Goal: Contribute content: Add original content to the website for others to see

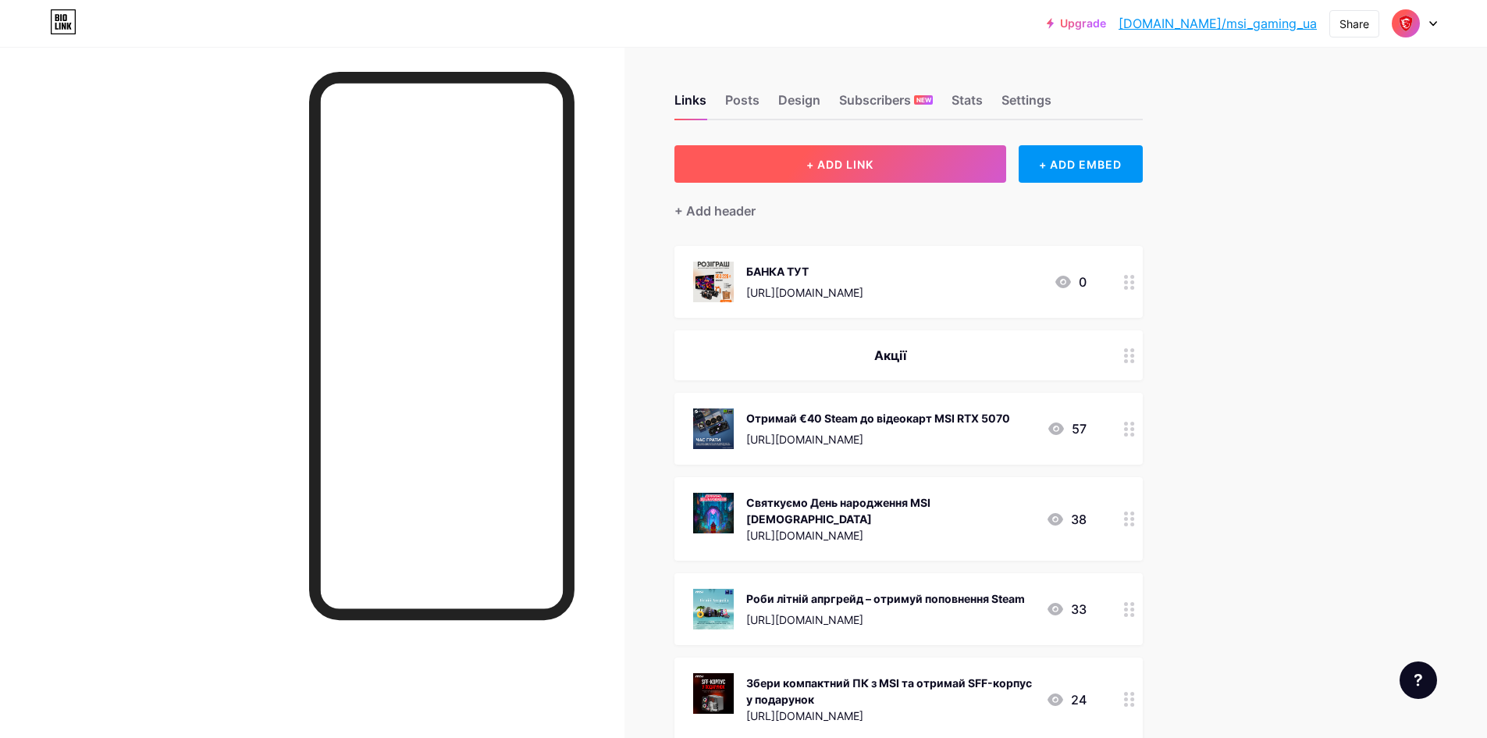
click at [804, 154] on button "+ ADD LINK" at bounding box center [840, 163] width 332 height 37
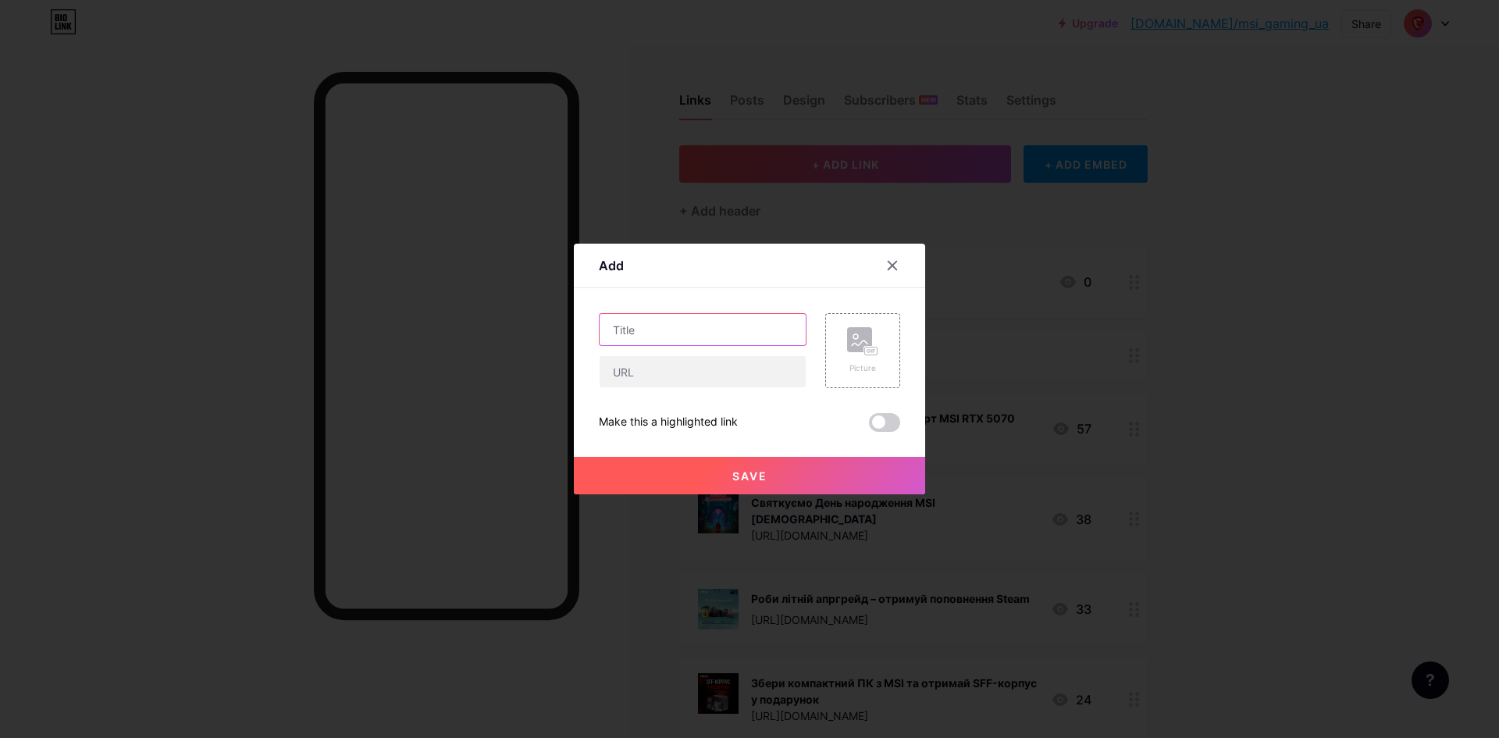
click at [641, 335] on input "text" at bounding box center [702, 329] width 206 height 31
paste input "Мерч у подарунок за відгук про БЖ MAG A500N-H"
type input "Мерч у подарунок за відгук про БЖ MAG A500N-H"
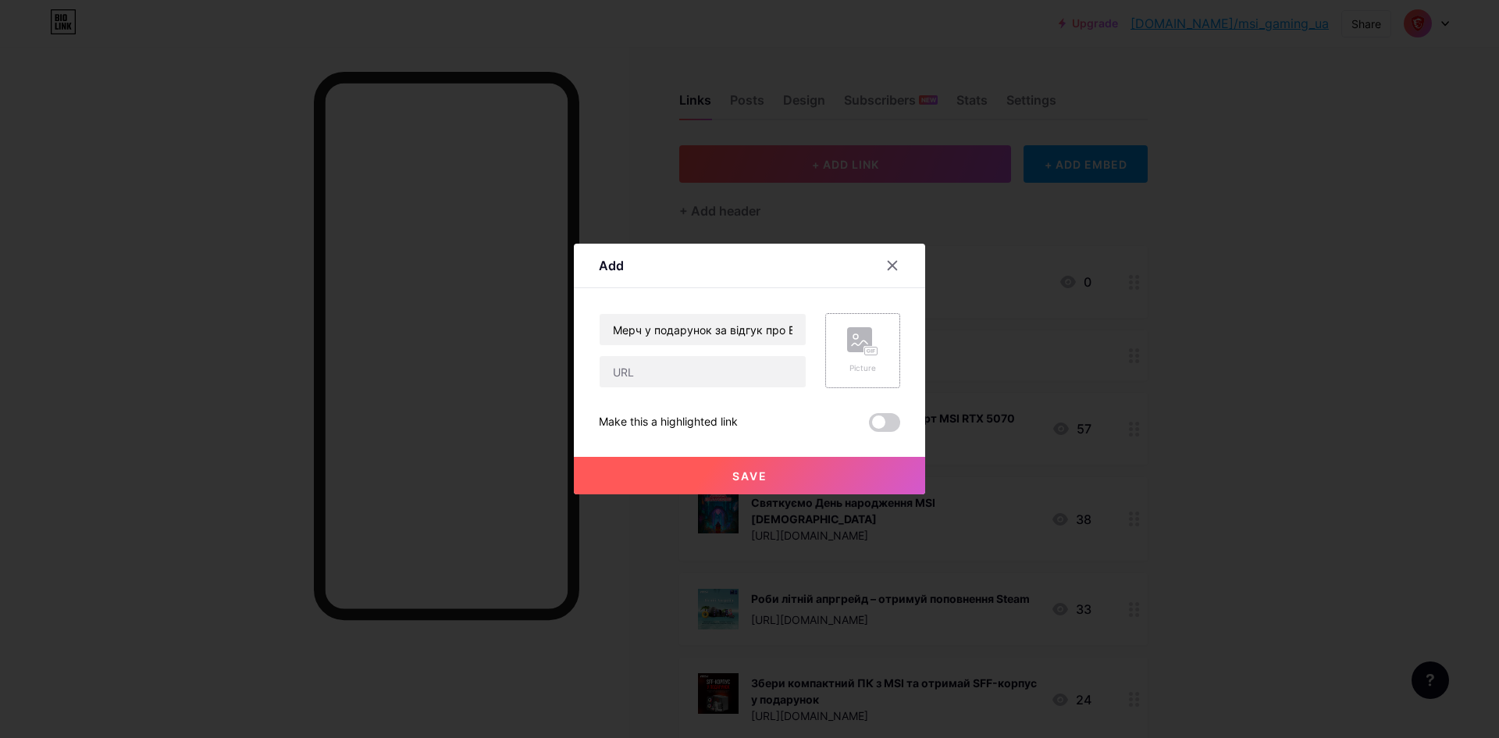
click at [865, 355] on rect at bounding box center [871, 351] width 12 height 8
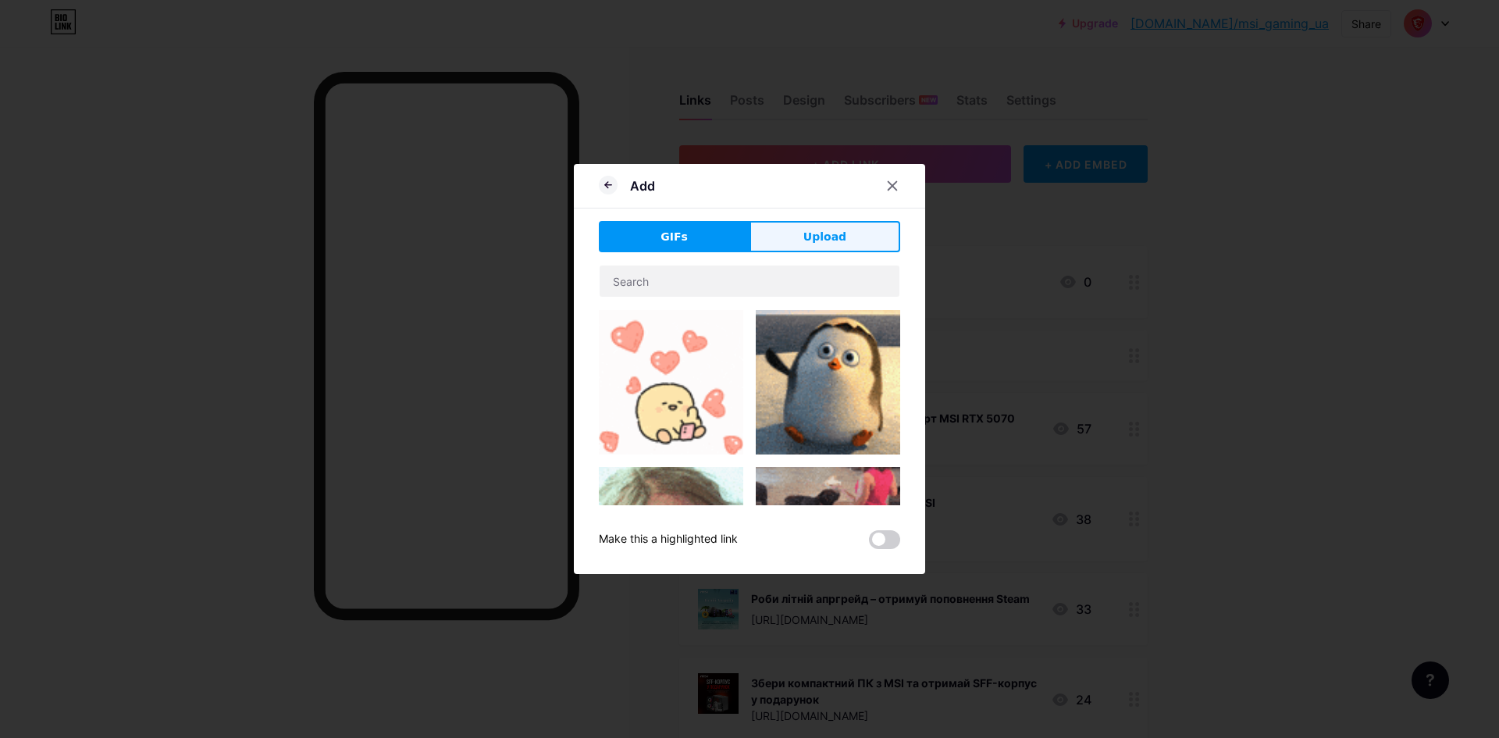
click at [837, 239] on span "Upload" at bounding box center [824, 237] width 43 height 16
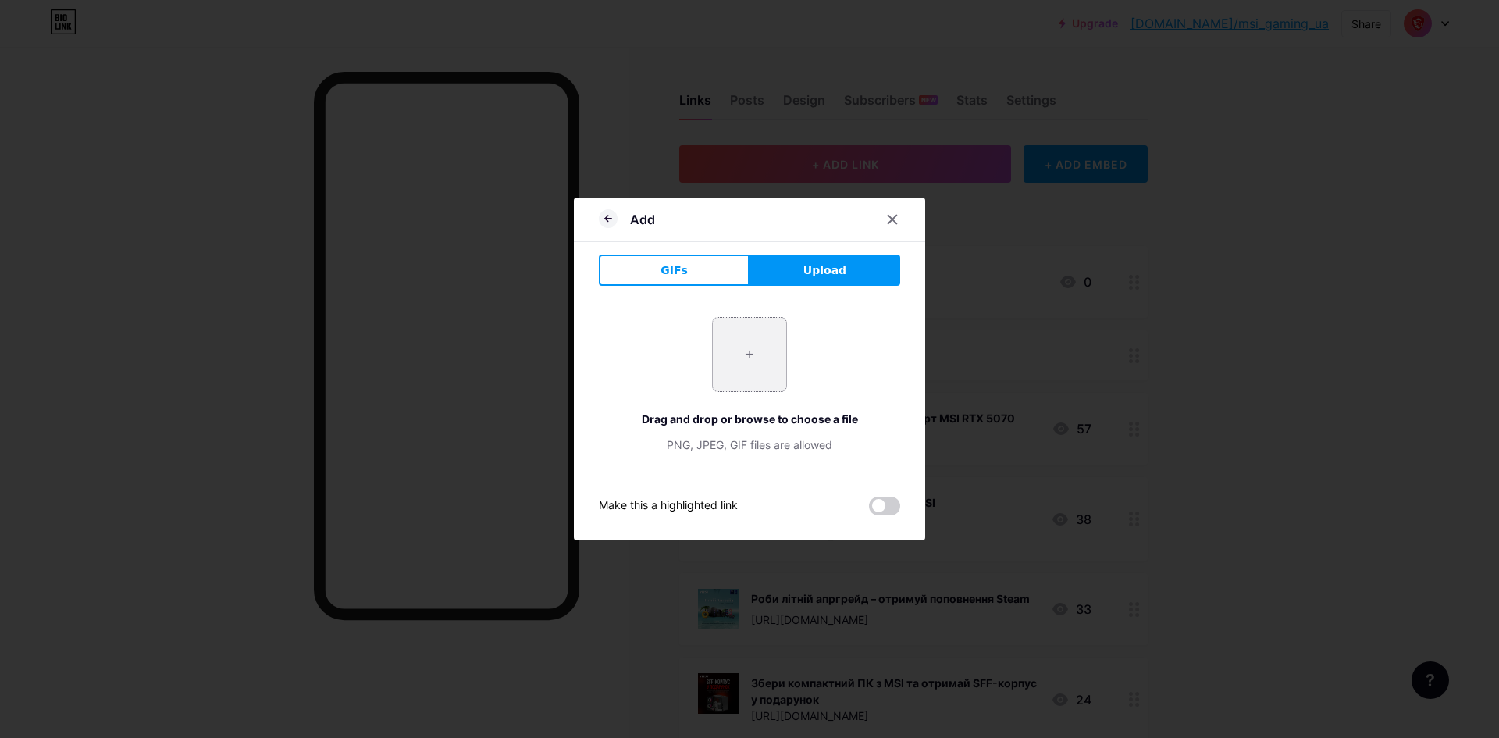
click at [770, 346] on input "file" at bounding box center [749, 354] width 73 height 73
type input "C:\fakepath\MAG A500N-H (1).png"
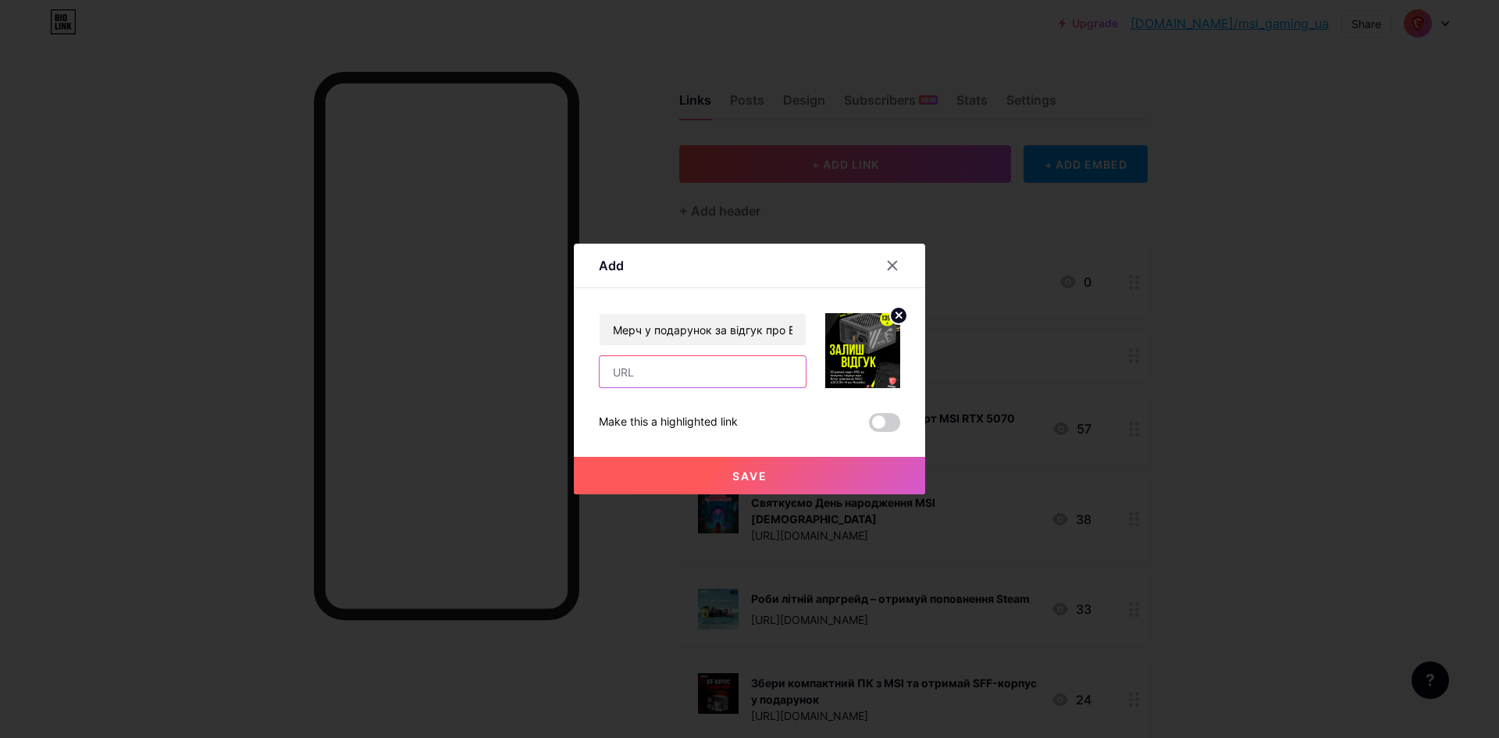
click at [736, 376] on input "text" at bounding box center [702, 371] width 206 height 31
paste input "[URL][DOMAIN_NAME]"
type input "[URL][DOMAIN_NAME]"
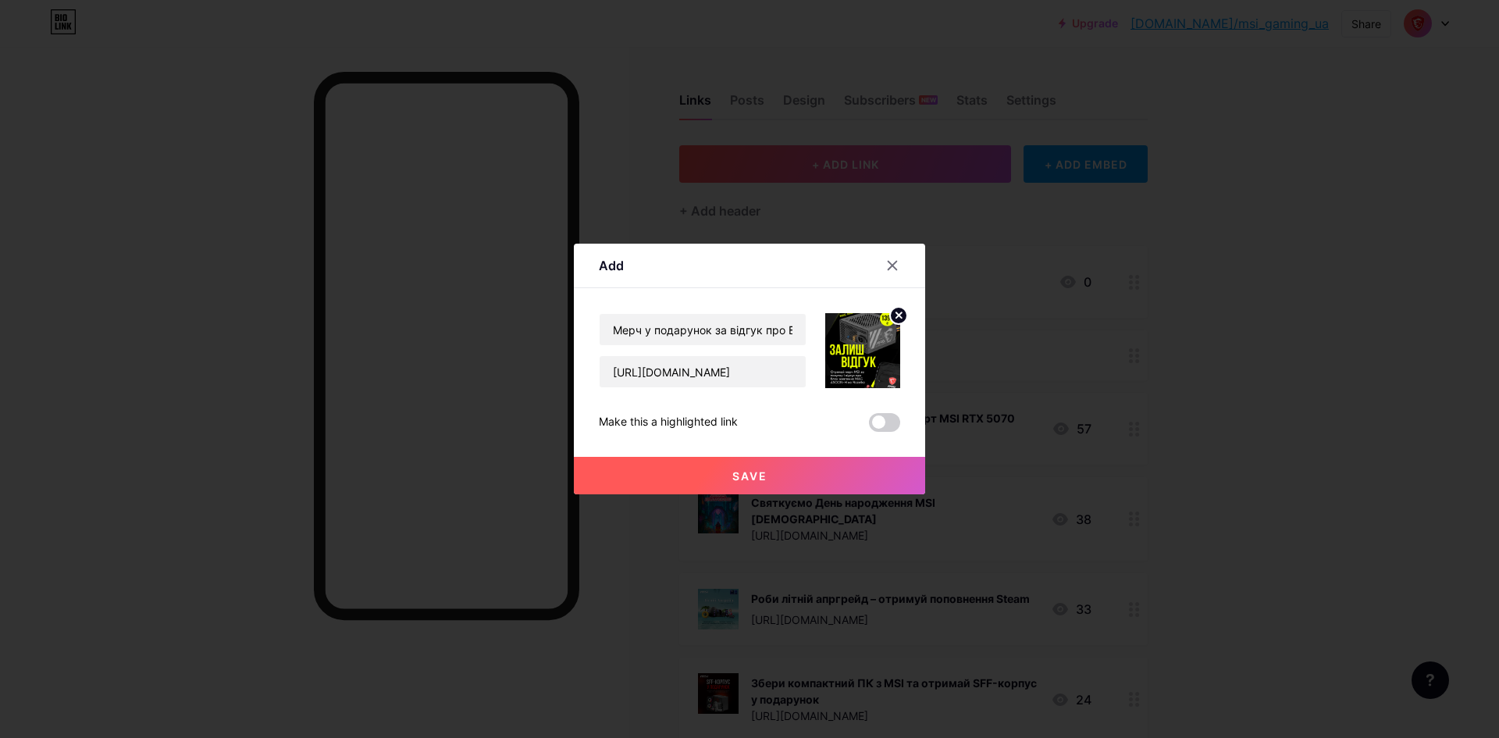
click at [1274, 375] on div at bounding box center [749, 369] width 1499 height 738
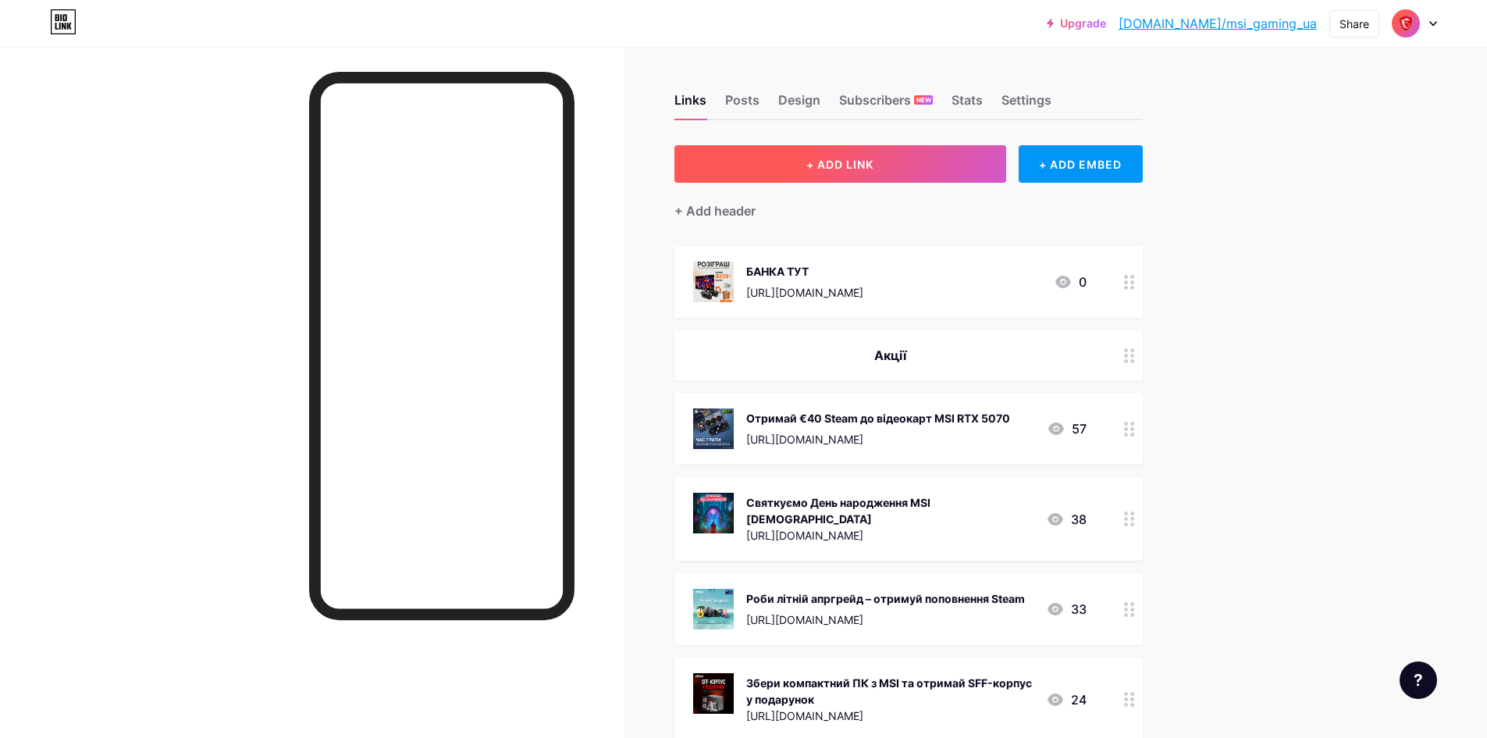
click at [850, 165] on span "+ ADD LINK" at bounding box center [839, 164] width 67 height 13
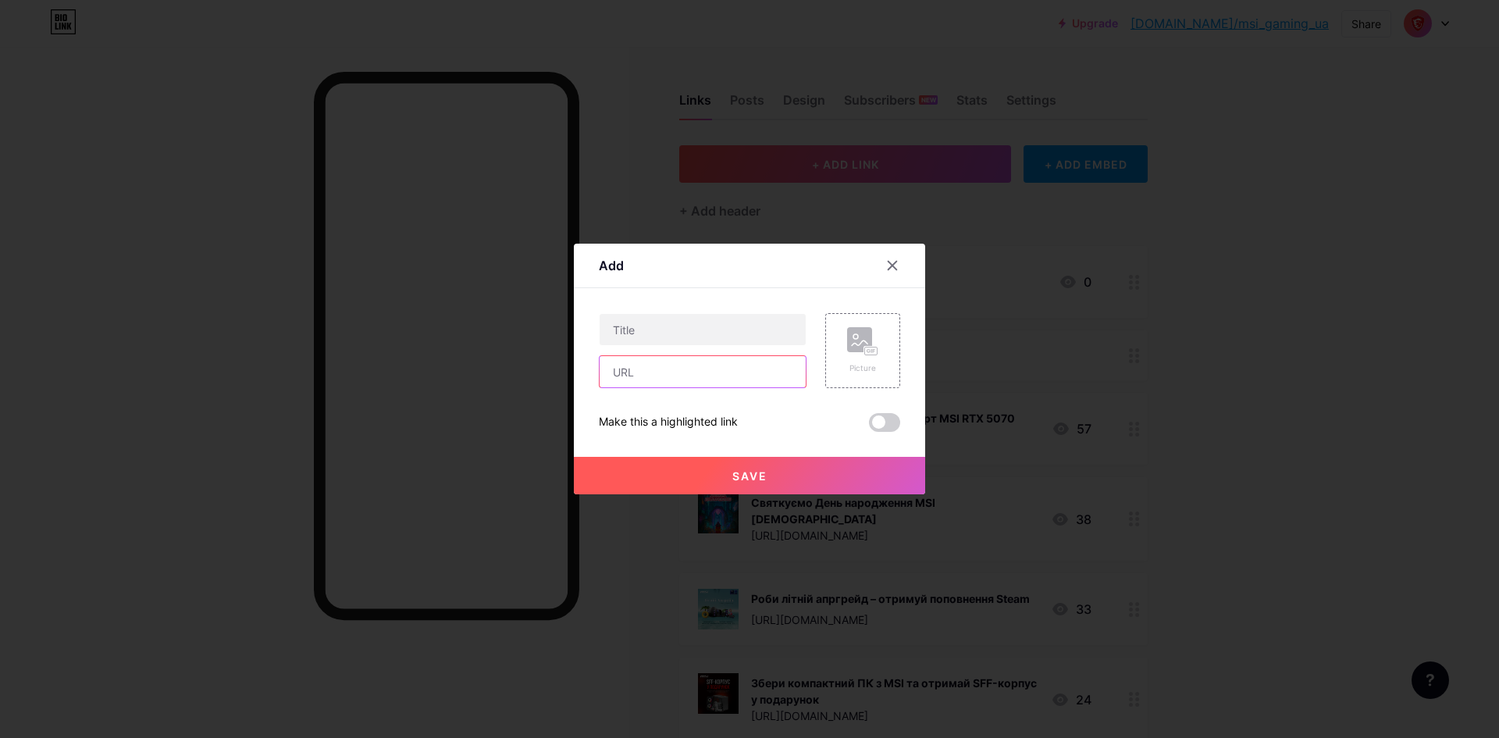
click at [695, 376] on input "text" at bounding box center [702, 371] width 206 height 31
paste input "[URL][DOMAIN_NAME]"
type input "[URL][DOMAIN_NAME]"
drag, startPoint x: 914, startPoint y: 353, endPoint x: 884, endPoint y: 346, distance: 30.5
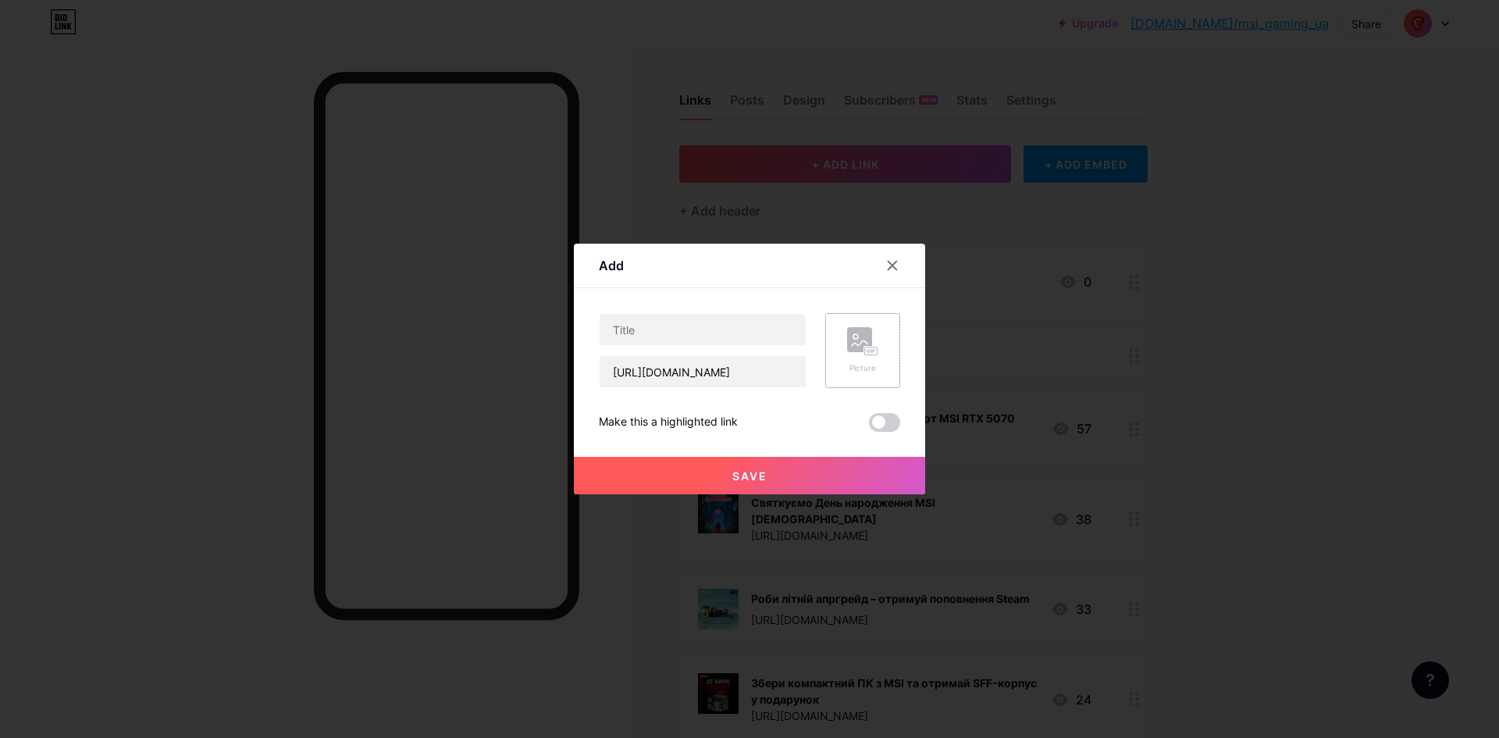
click at [908, 350] on div "Add Content YouTube Play YouTube video without leaving your page. ADD Vimeo Pla…" at bounding box center [749, 369] width 351 height 251
click at [884, 346] on div "Picture" at bounding box center [862, 350] width 75 height 75
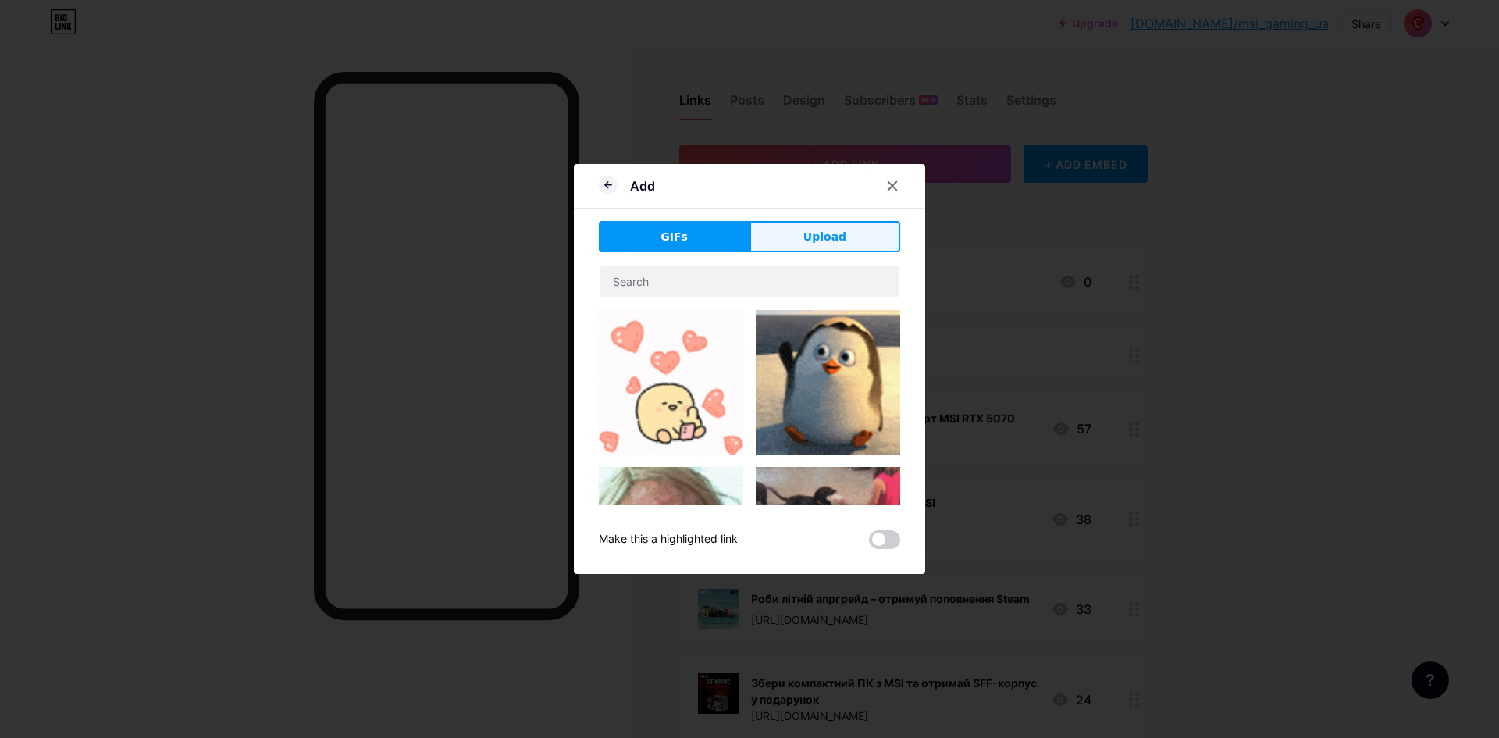
click at [814, 222] on button "Upload" at bounding box center [824, 236] width 151 height 31
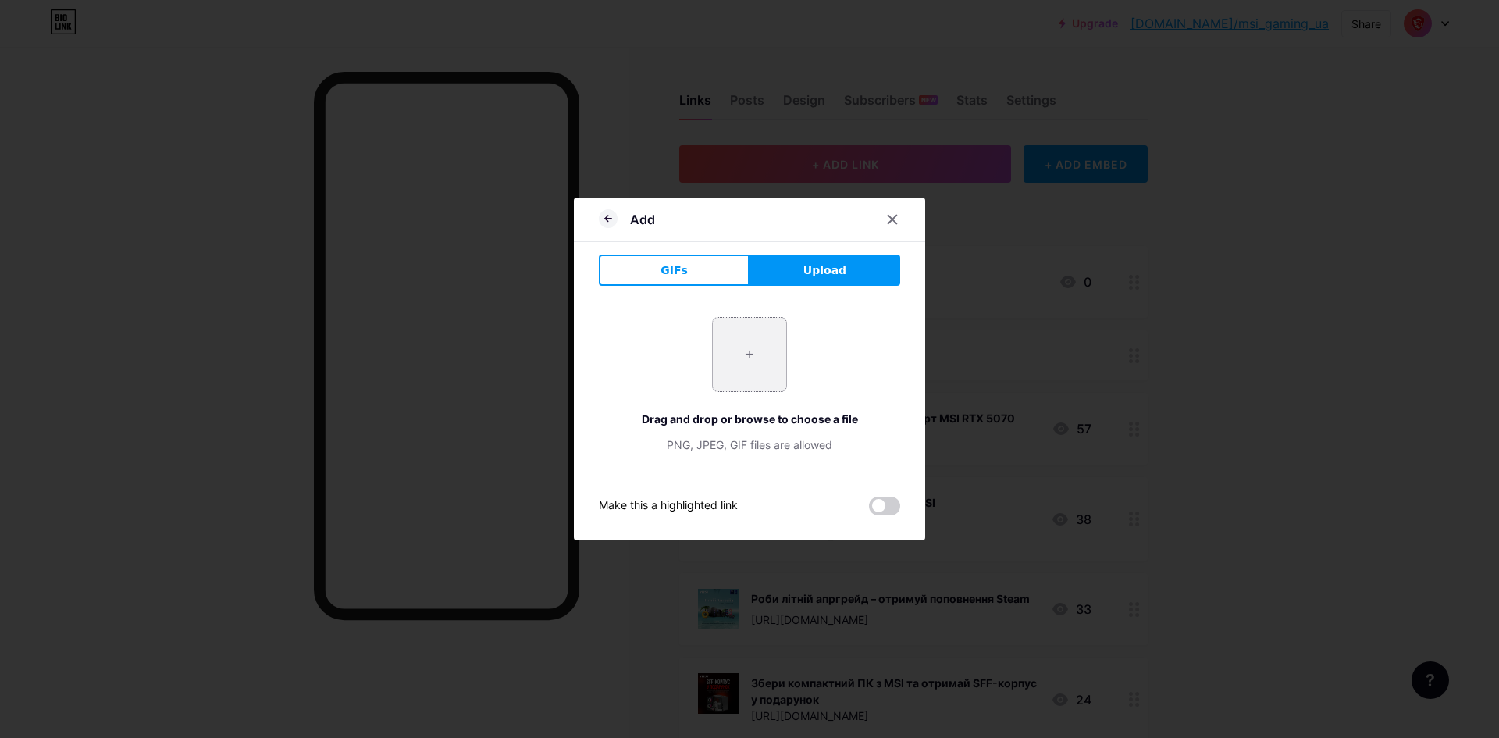
click at [768, 329] on input "file" at bounding box center [749, 354] width 73 height 73
type input "C:\fakepath\MAG A500N-H (1).png"
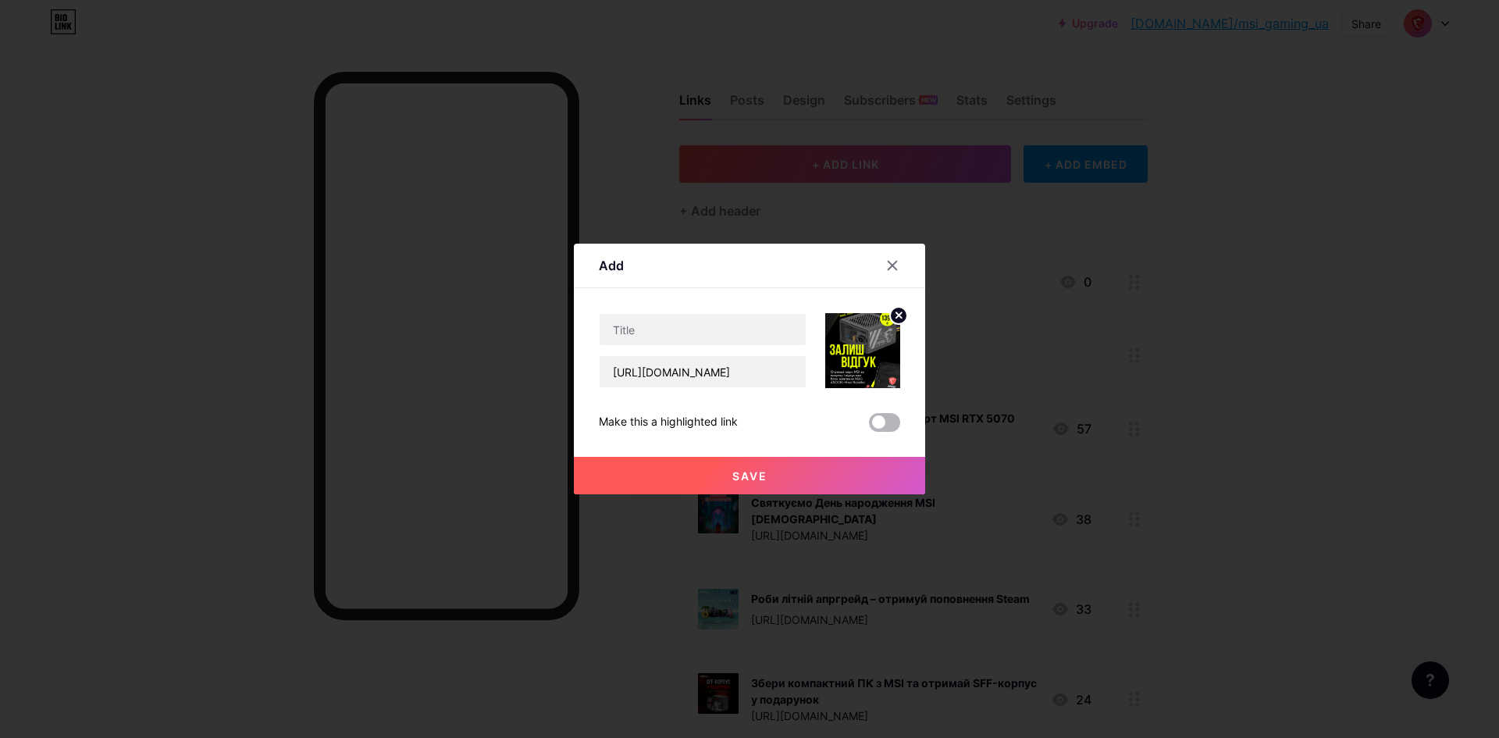
click at [869, 417] on span at bounding box center [884, 422] width 31 height 19
click at [869, 426] on input "checkbox" at bounding box center [869, 426] width 0 height 0
click at [698, 312] on div "Content YouTube Play YouTube video without leaving your page. ADD Vimeo Play Vi…" at bounding box center [749, 360] width 301 height 144
click at [702, 329] on input "text" at bounding box center [702, 329] width 206 height 31
paste input "Мерч у подарунок за відгук про БЖ MAG A500N-H"
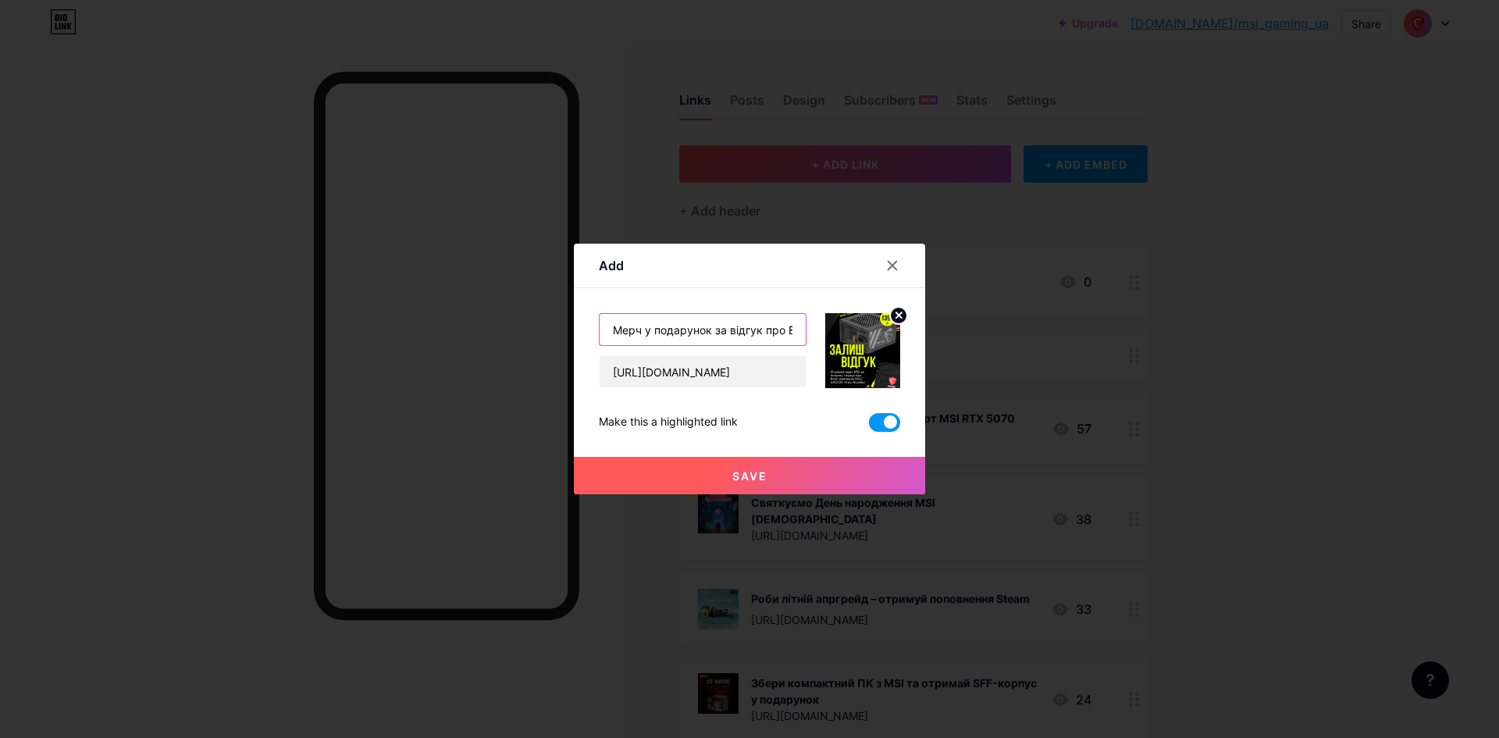
scroll to position [0, 92]
type input "Мерч у подарунок за відгук про БЖ MAG A500N-H"
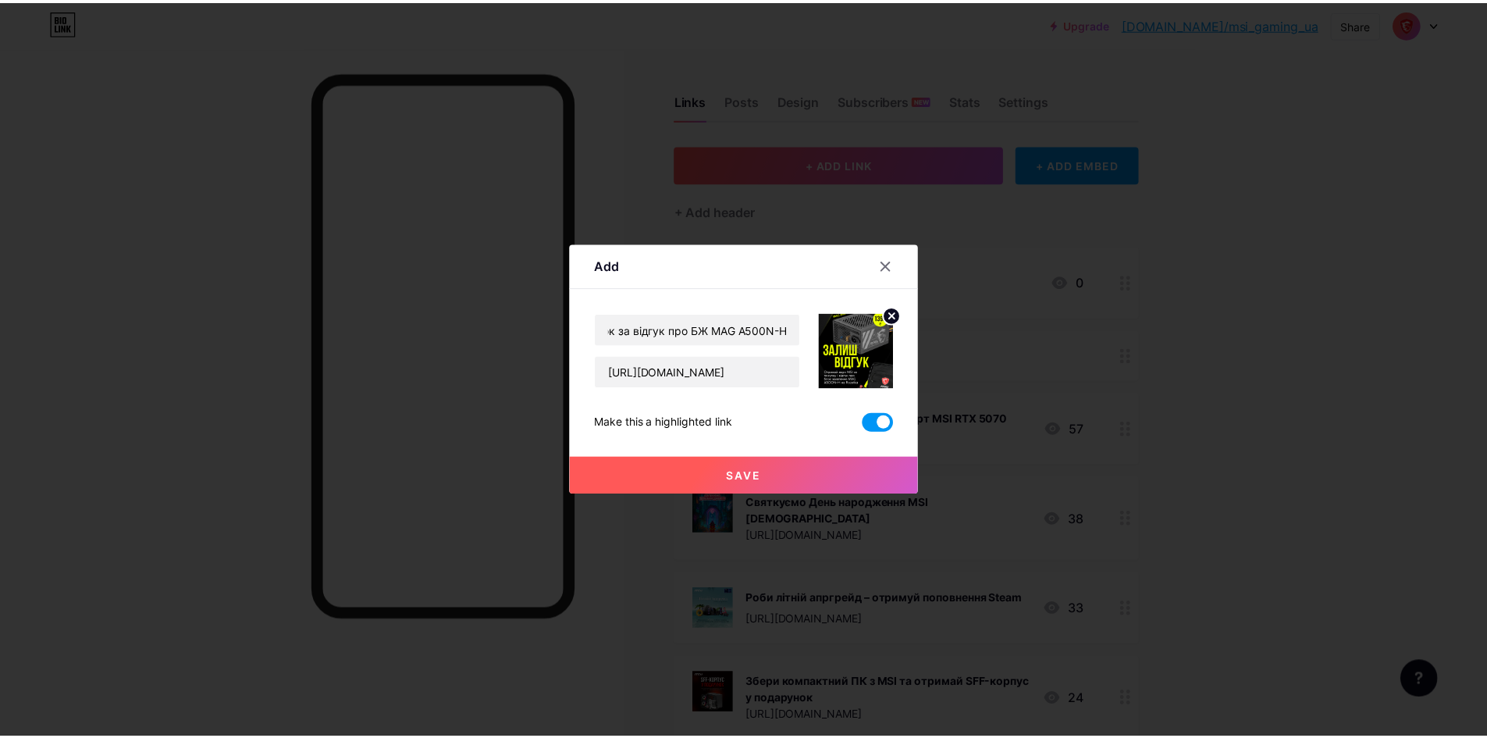
scroll to position [0, 0]
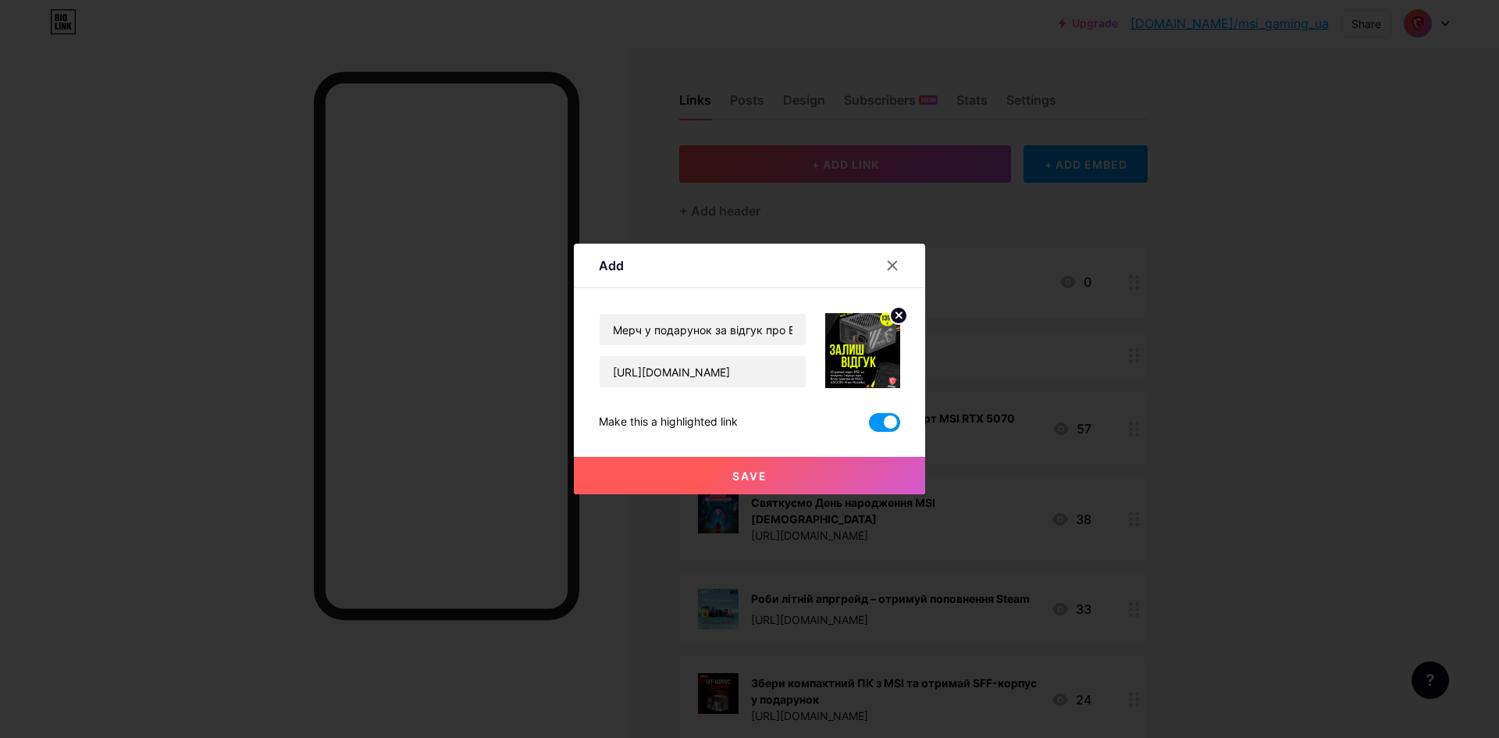
click at [753, 472] on span "Save" at bounding box center [749, 475] width 35 height 13
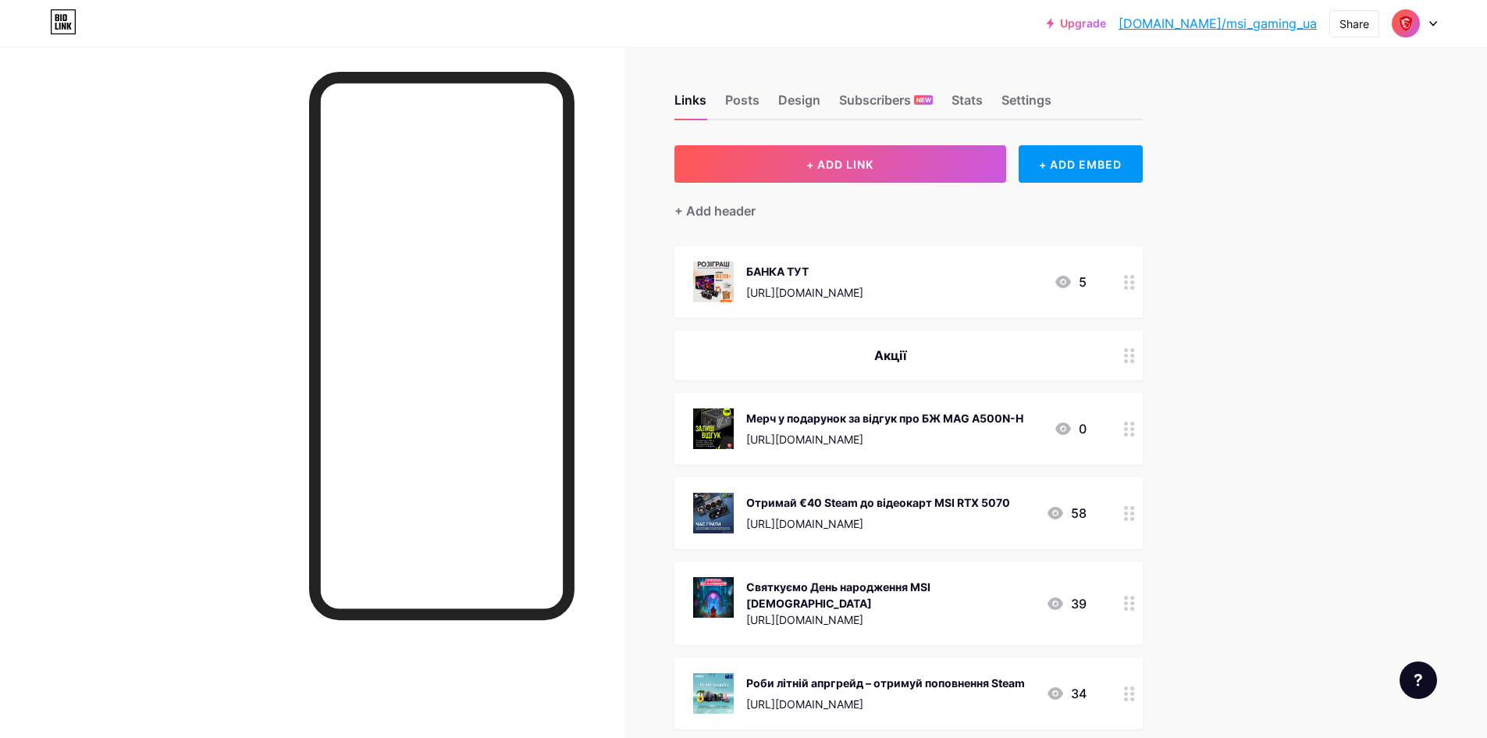
click at [909, 506] on div "Отримай €40 Steam до відеокарт MSI RTX 5070" at bounding box center [878, 502] width 264 height 16
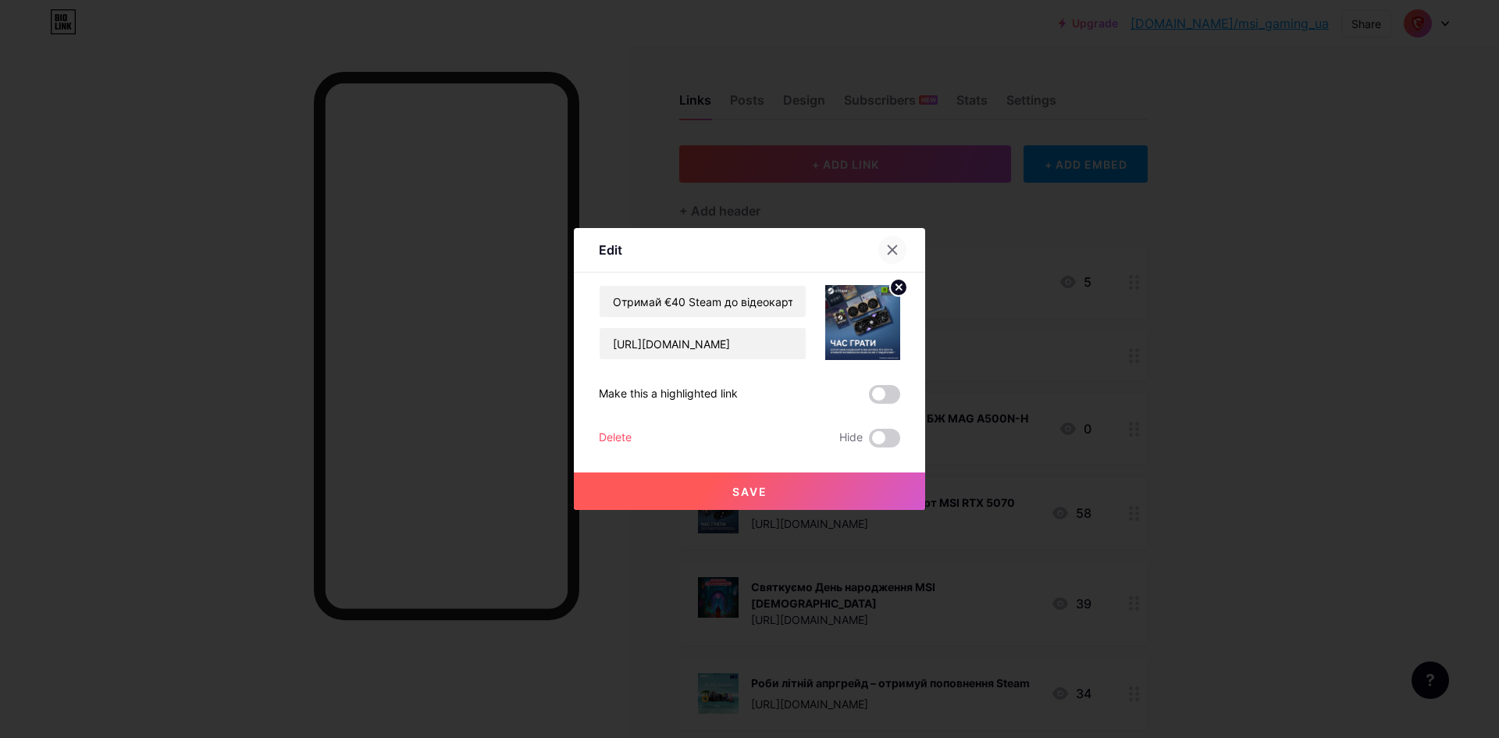
click at [894, 253] on div at bounding box center [892, 250] width 28 height 28
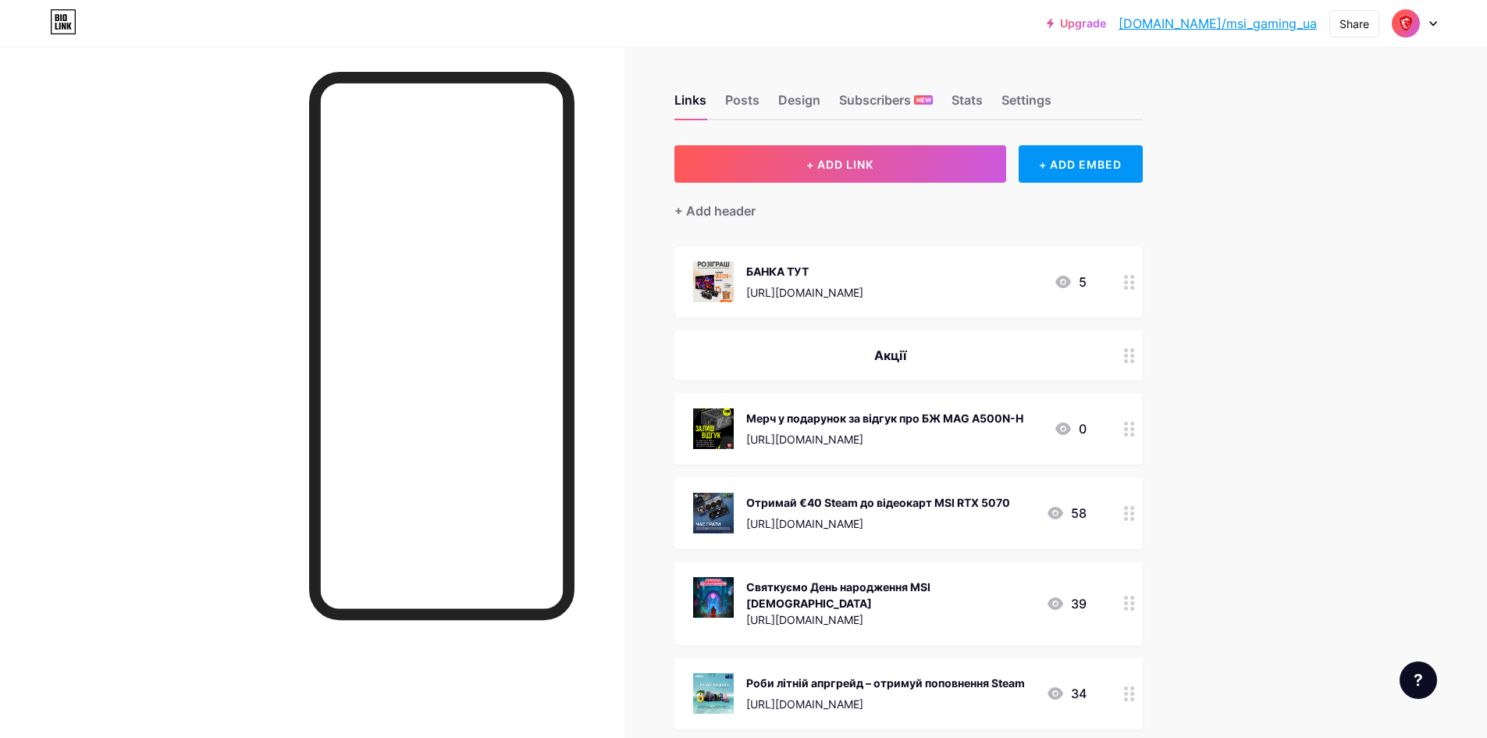
click at [1133, 508] on icon at bounding box center [1129, 513] width 11 height 15
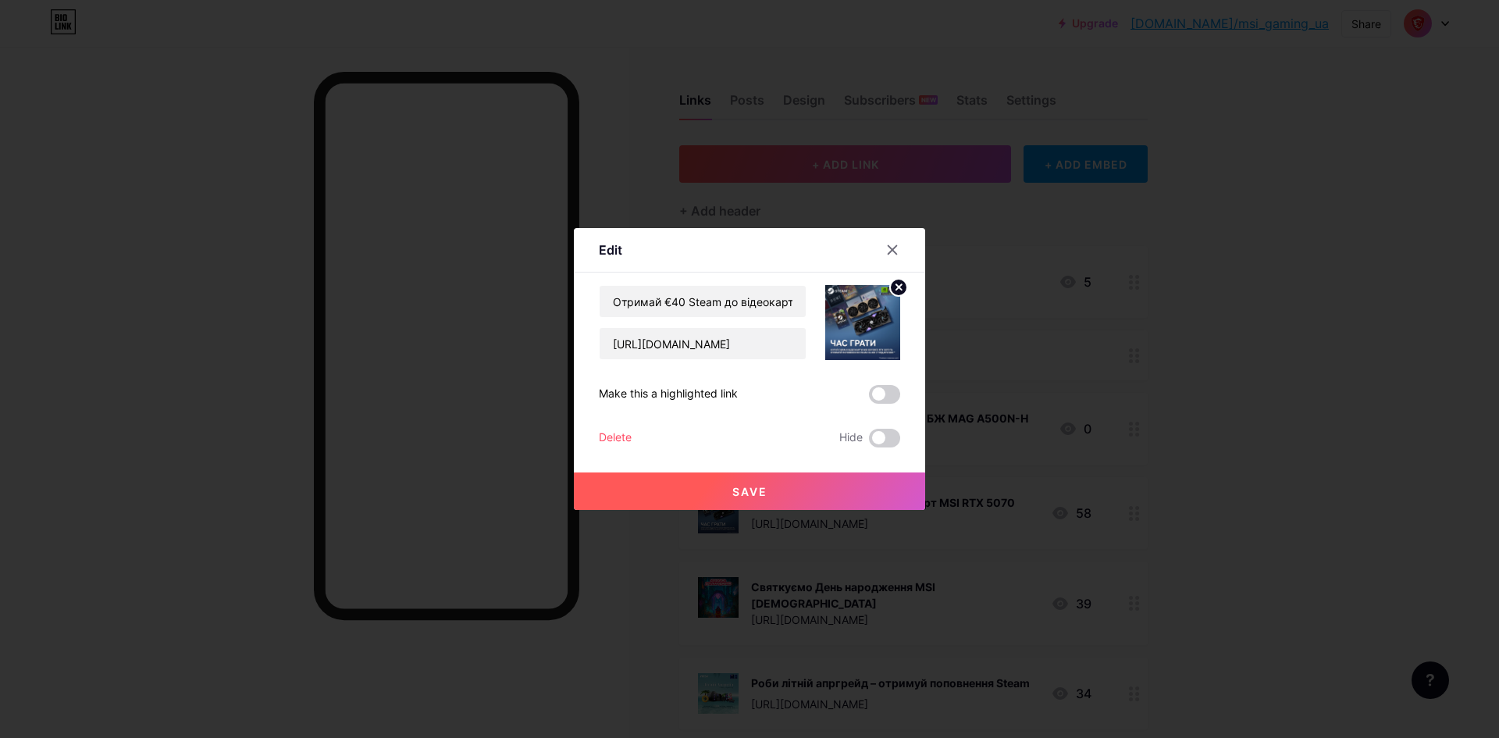
click at [622, 426] on div "Отримай €40 Steam до відеокарт MSI RTX 5070 [URL][DOMAIN_NAME] Make this a high…" at bounding box center [749, 366] width 301 height 162
click at [619, 434] on div "Delete" at bounding box center [615, 437] width 33 height 19
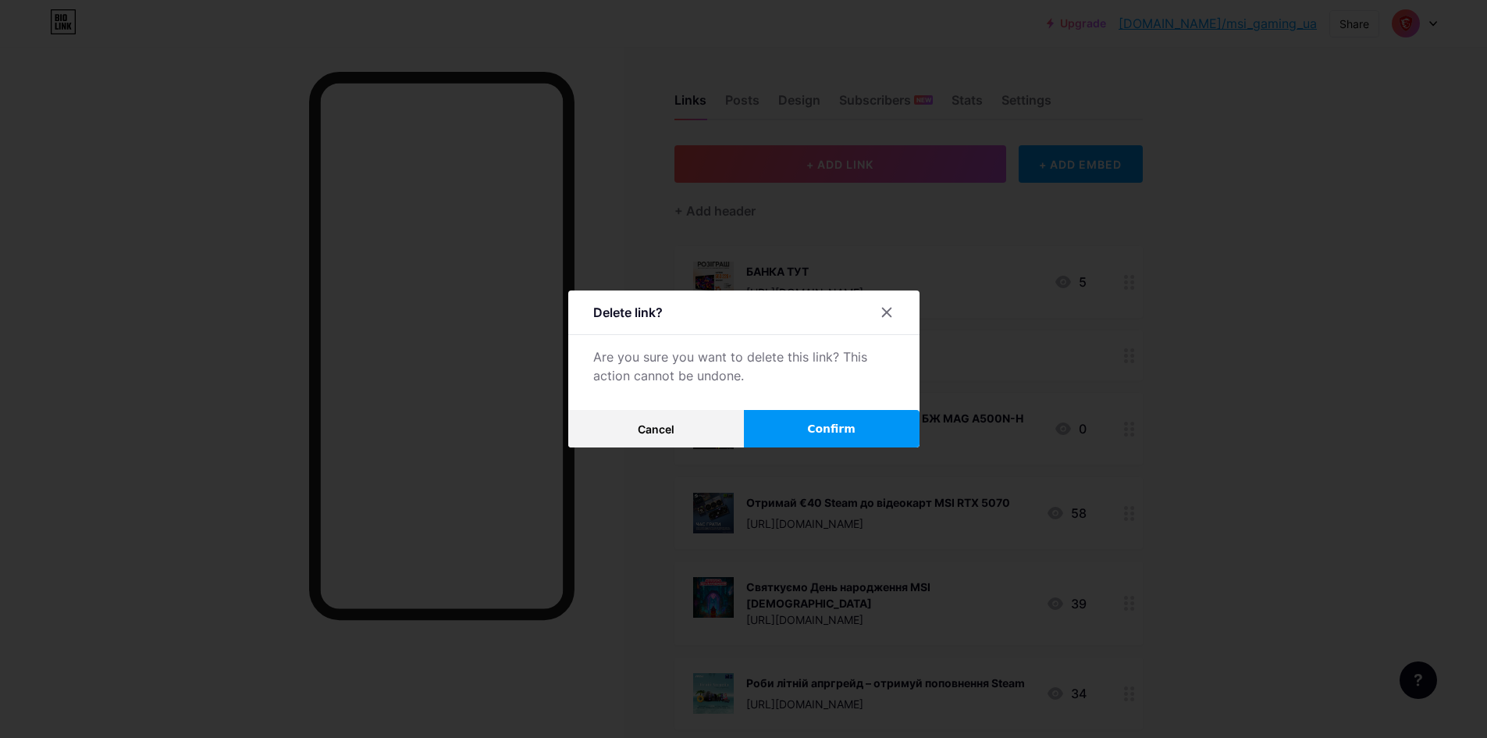
click at [836, 429] on span "Confirm" at bounding box center [831, 429] width 48 height 16
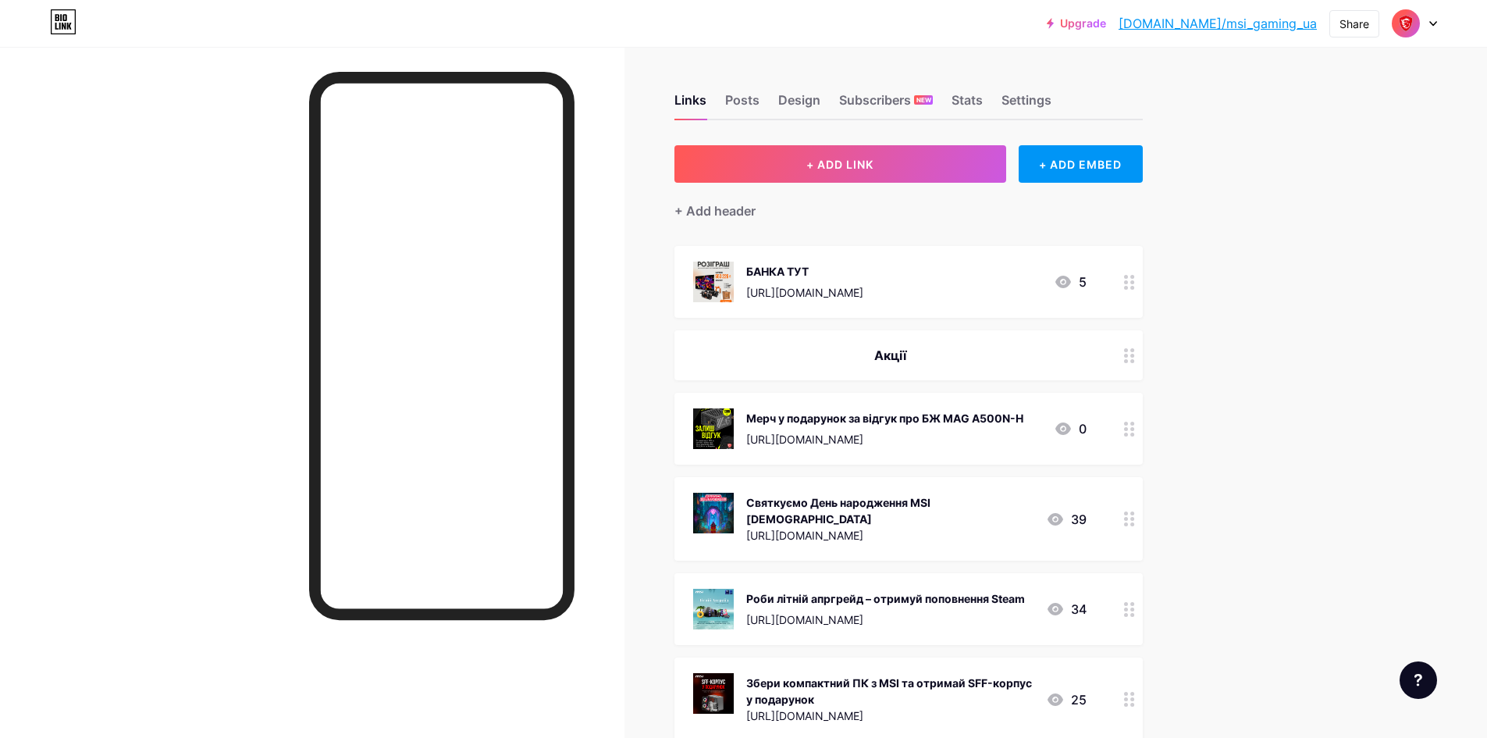
drag, startPoint x: 1119, startPoint y: 592, endPoint x: 1113, endPoint y: 503, distance: 89.2
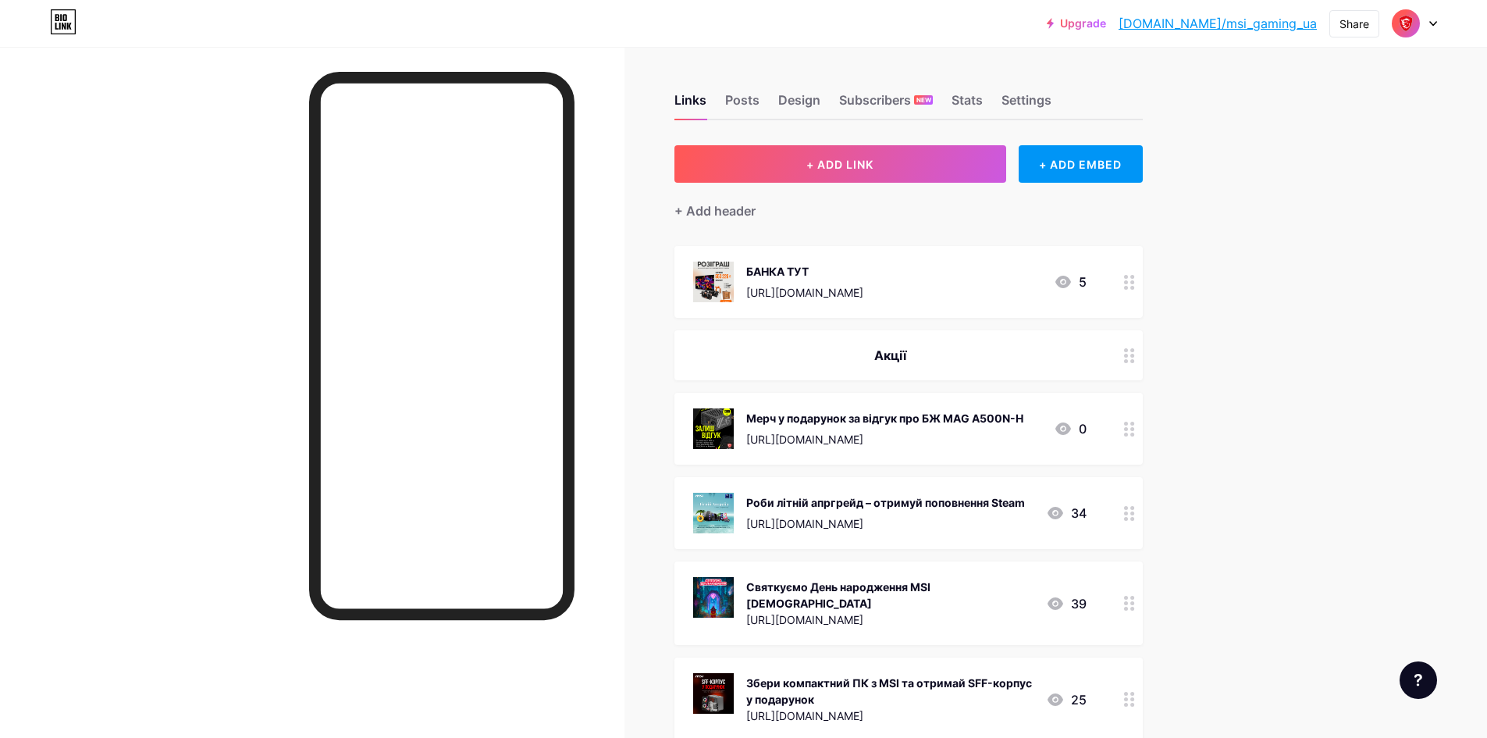
click at [833, 707] on div "[URL][DOMAIN_NAME]" at bounding box center [889, 715] width 287 height 16
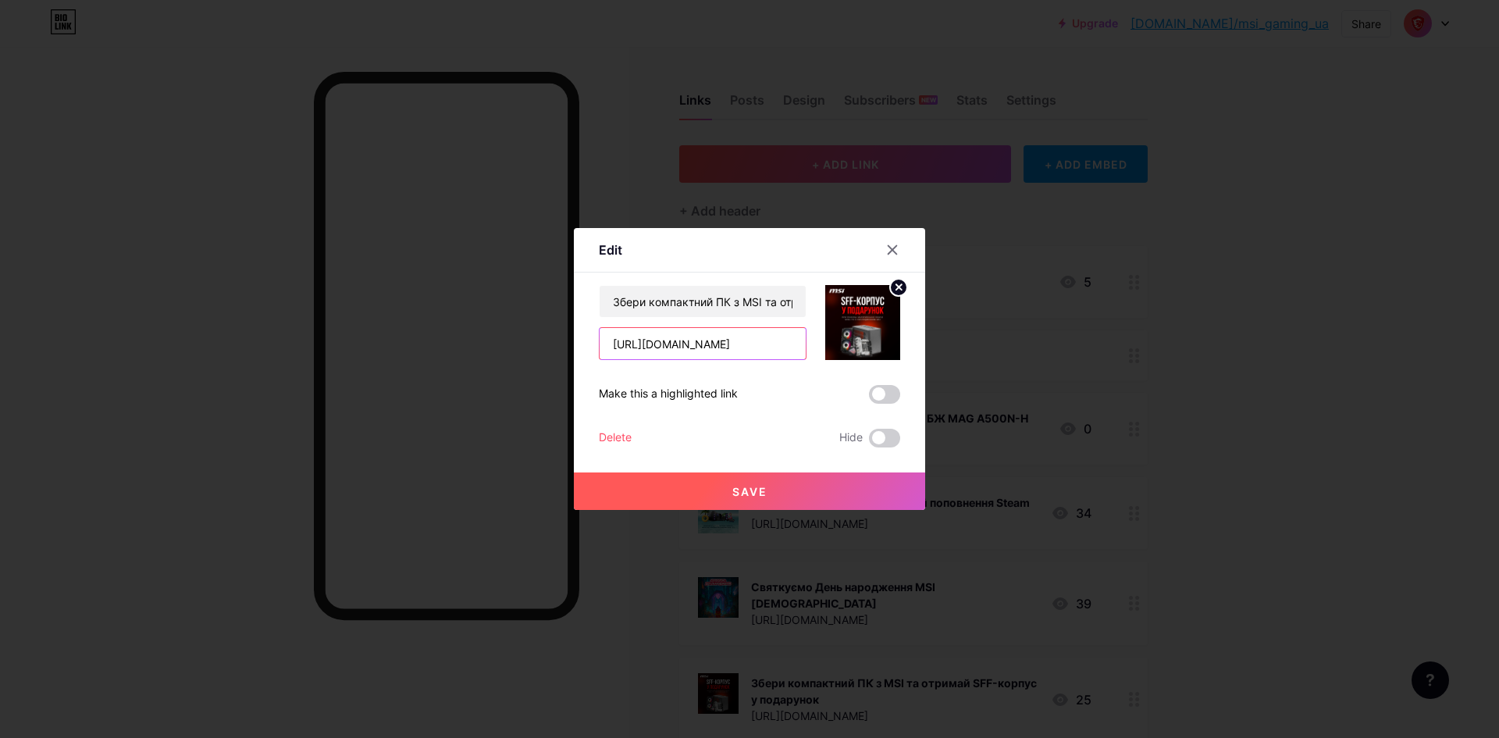
drag, startPoint x: 756, startPoint y: 341, endPoint x: 545, endPoint y: 344, distance: 211.5
click at [545, 344] on div "Edit Content YouTube Play YouTube video without leaving your page. ADD Vimeo Pl…" at bounding box center [749, 369] width 1499 height 738
click at [887, 248] on icon at bounding box center [892, 250] width 12 height 12
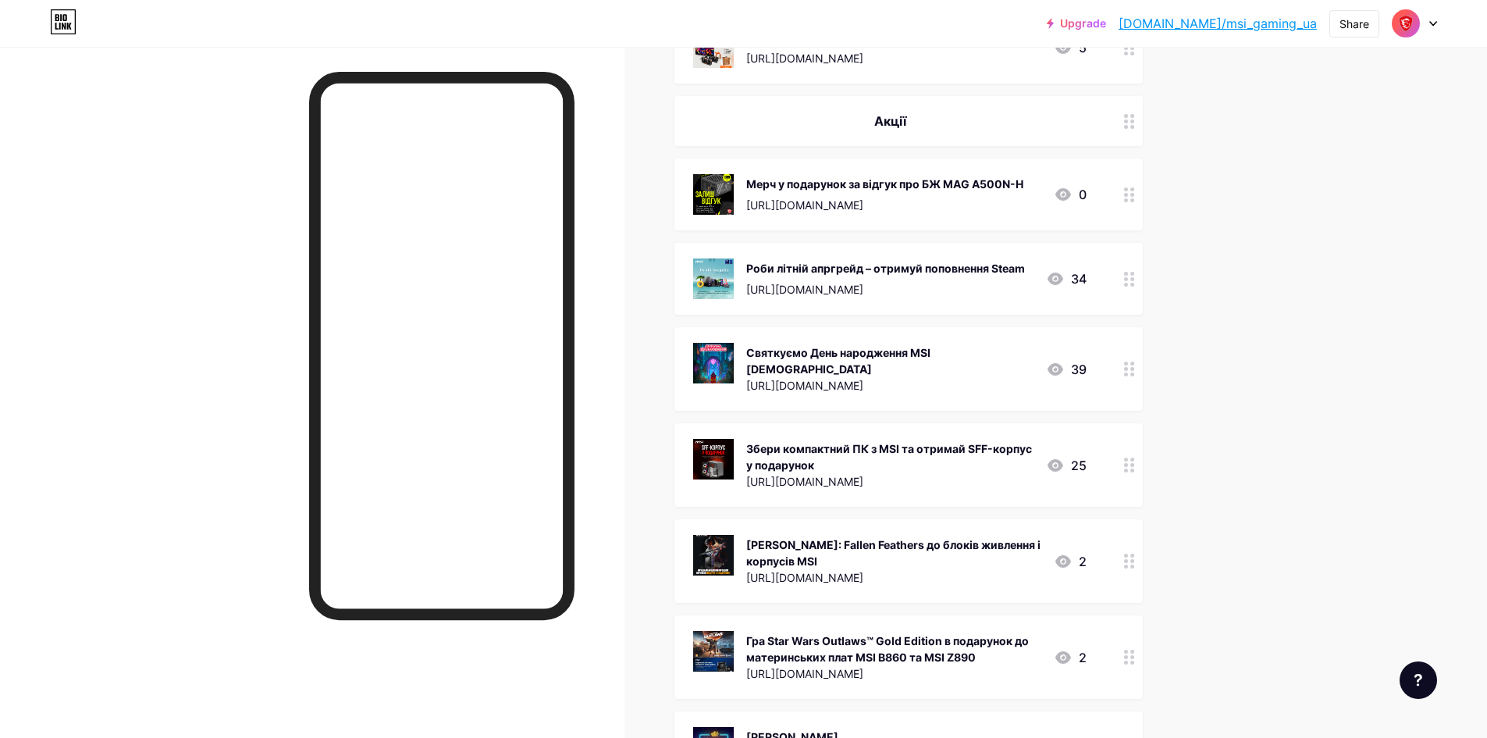
scroll to position [312, 0]
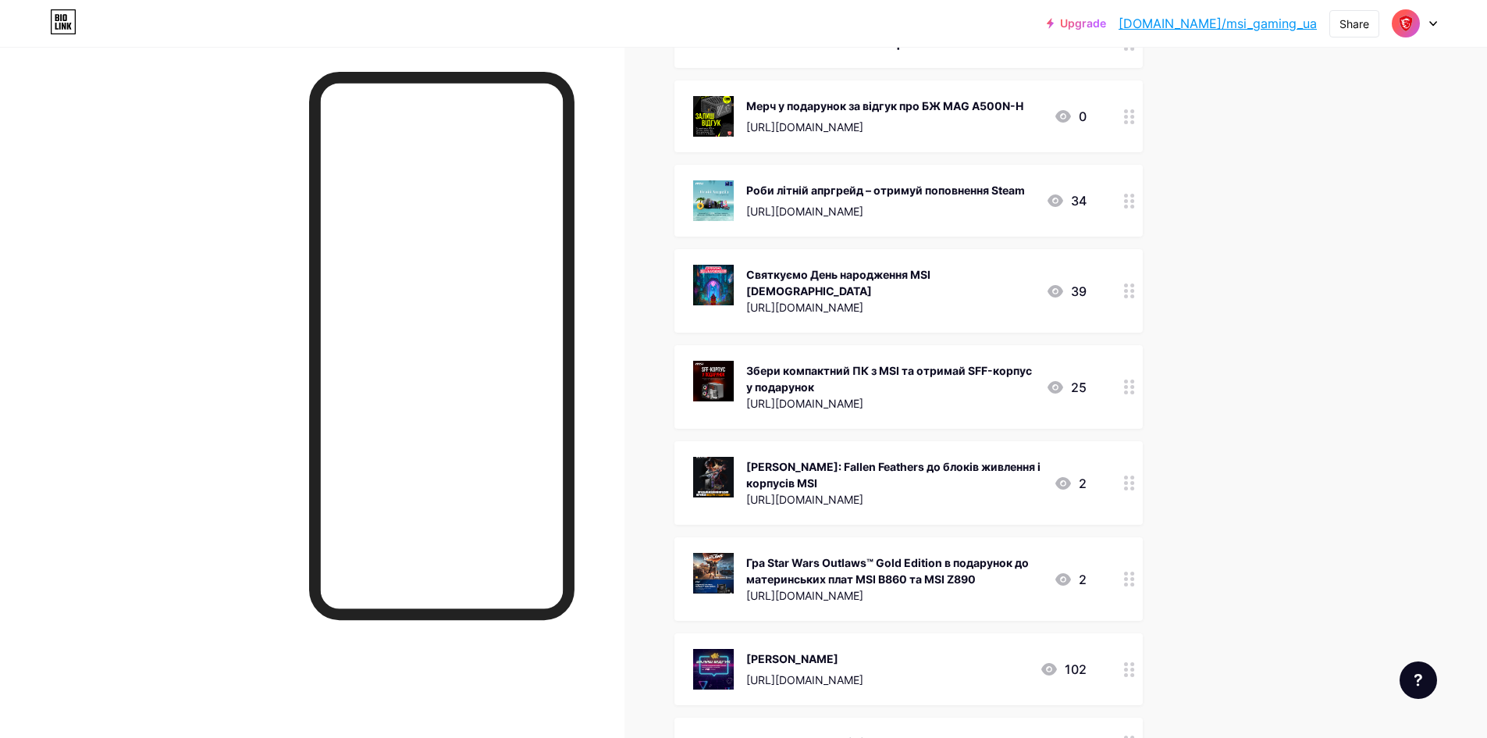
click at [907, 491] on div "[URL][DOMAIN_NAME]" at bounding box center [893, 499] width 295 height 16
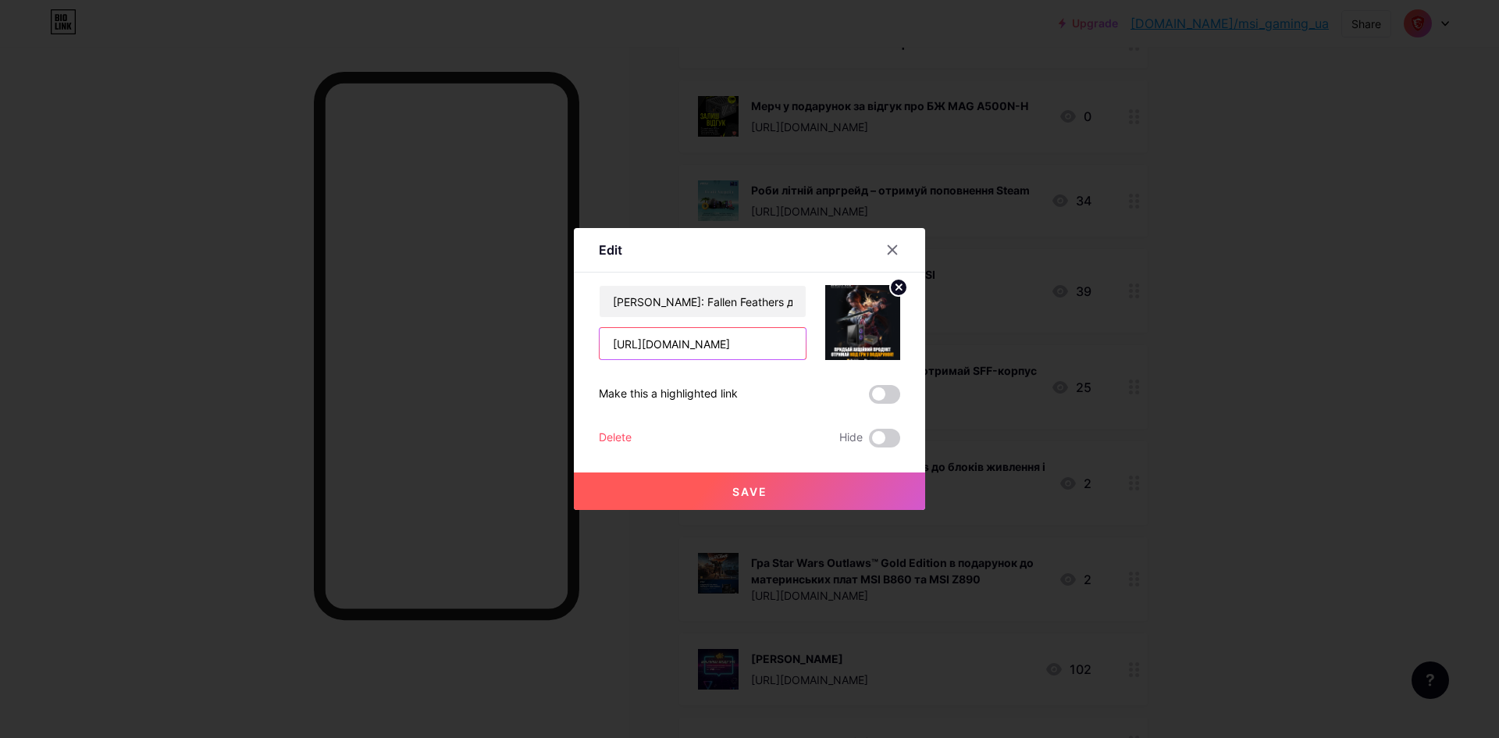
click at [780, 347] on input "[URL][DOMAIN_NAME]" at bounding box center [702, 343] width 206 height 31
click at [888, 253] on icon at bounding box center [892, 250] width 12 height 12
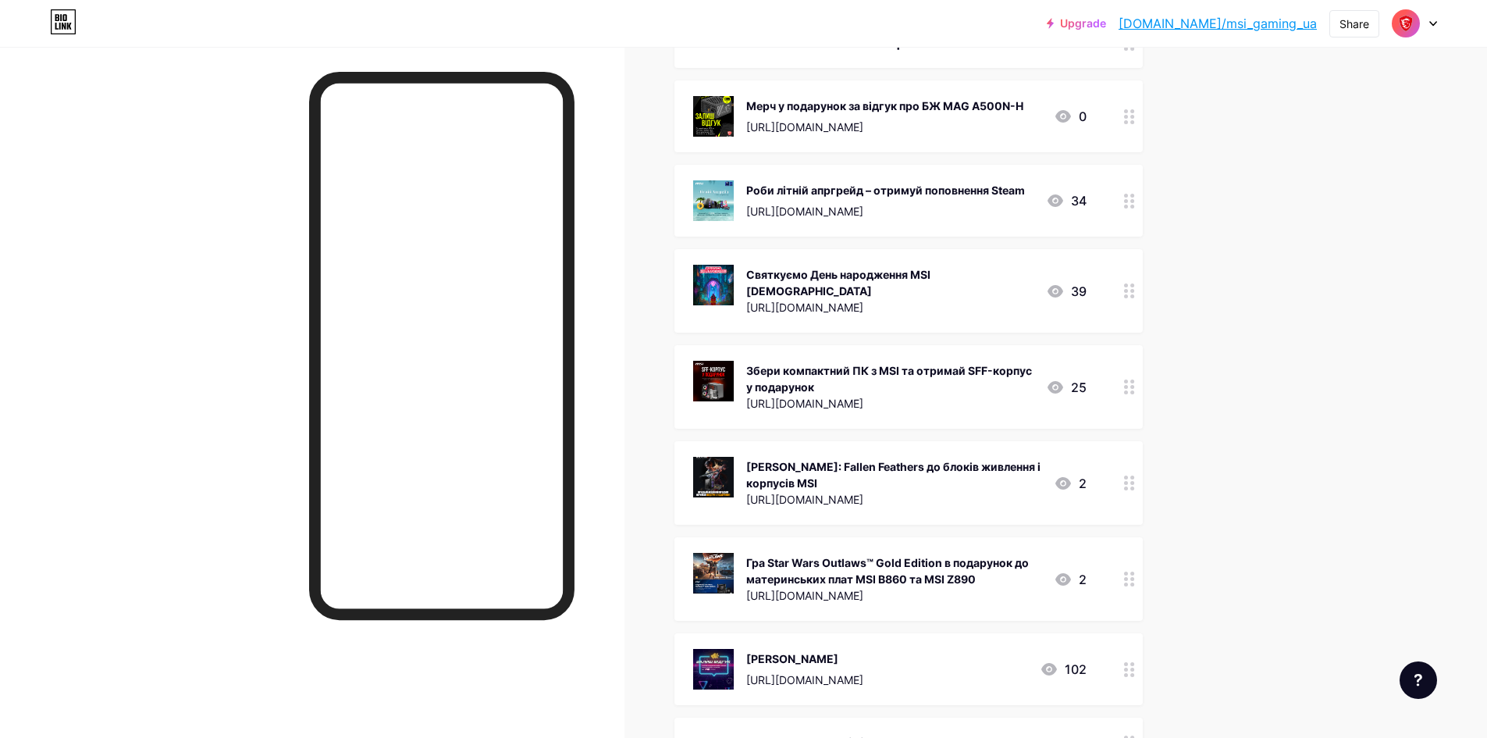
click at [945, 588] on div "[URL][DOMAIN_NAME]" at bounding box center [893, 595] width 295 height 16
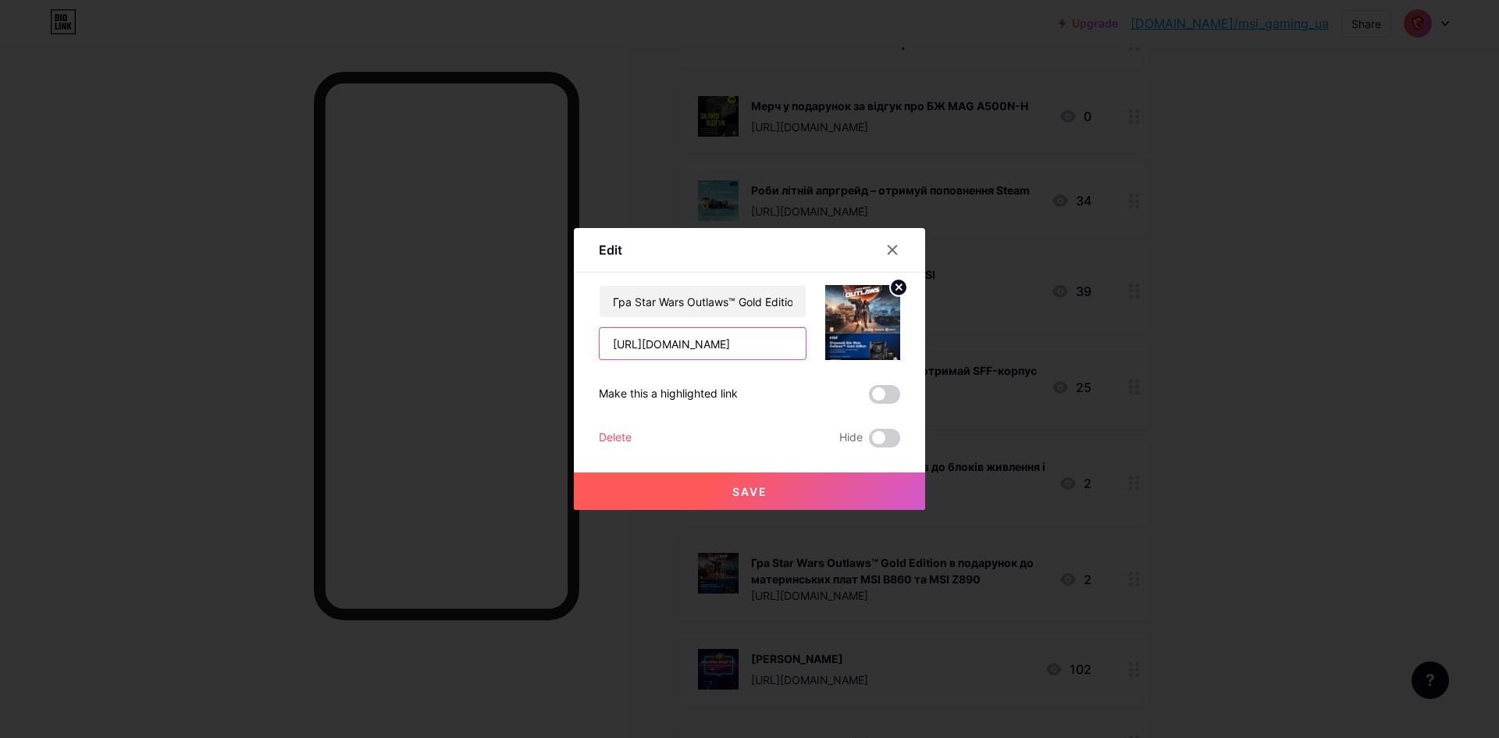
click at [720, 353] on input "[URL][DOMAIN_NAME]" at bounding box center [702, 343] width 206 height 31
click at [886, 255] on icon at bounding box center [892, 250] width 12 height 12
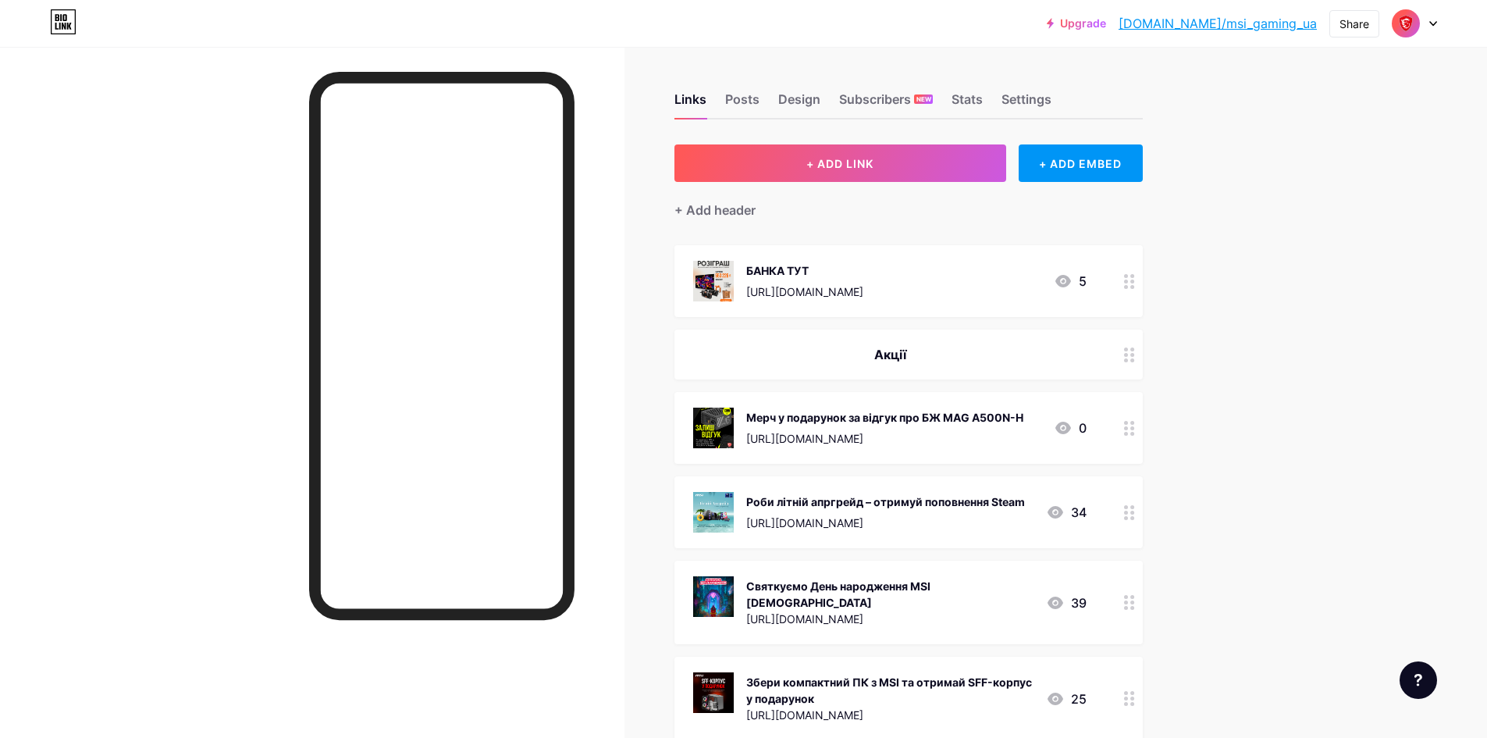
scroll to position [0, 0]
click at [1021, 431] on div "[URL][DOMAIN_NAME]" at bounding box center [884, 439] width 277 height 16
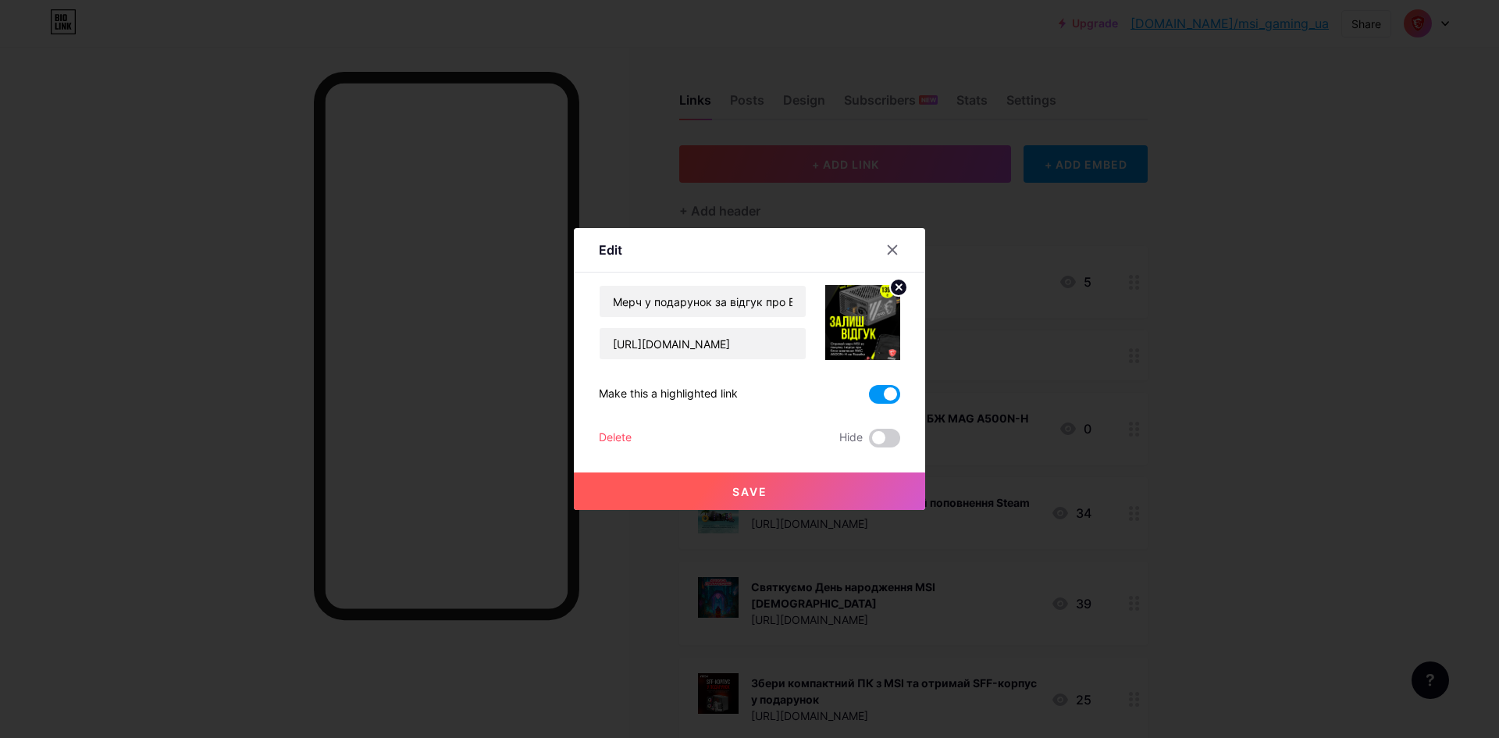
click at [884, 395] on span at bounding box center [884, 394] width 31 height 19
click at [869, 398] on input "checkbox" at bounding box center [869, 398] width 0 height 0
click at [744, 489] on span "Save" at bounding box center [749, 491] width 35 height 13
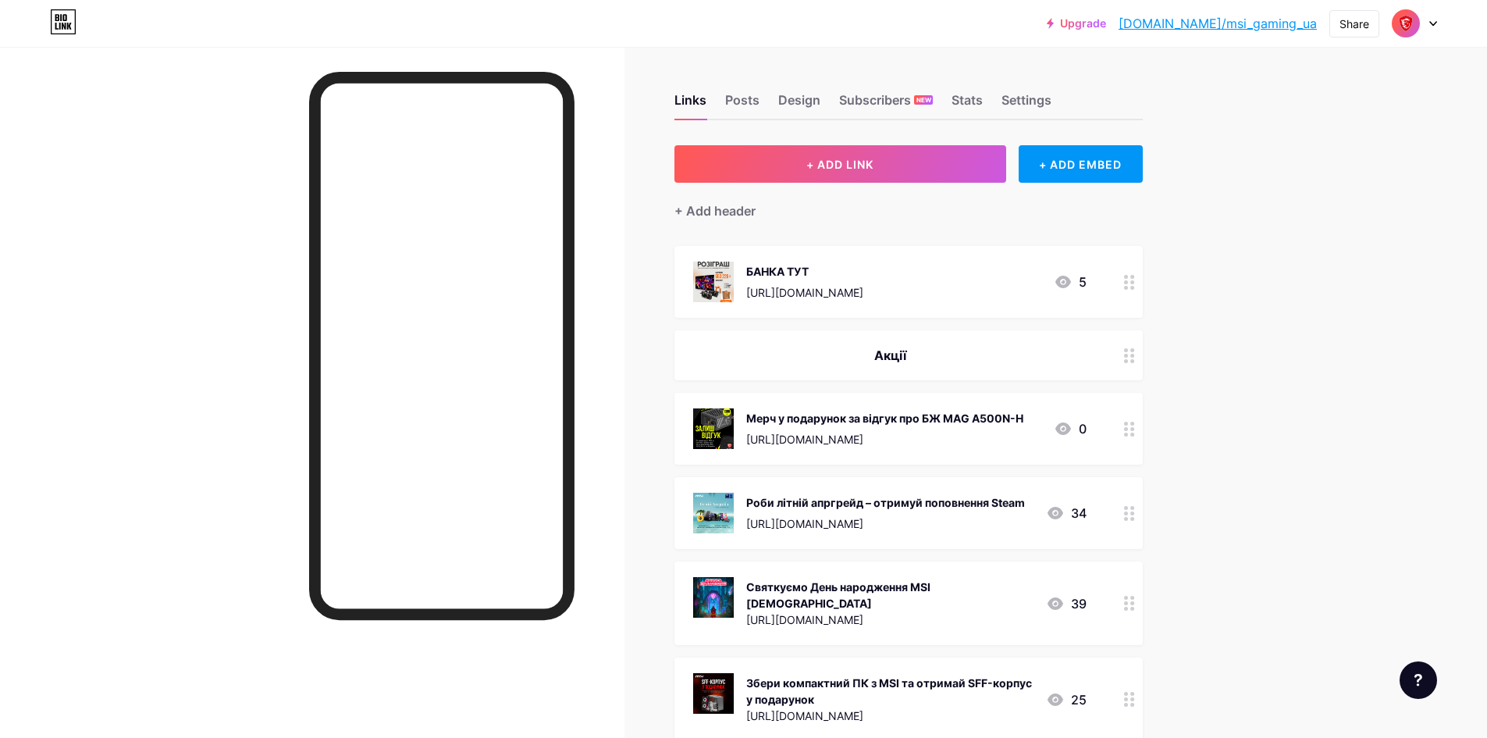
click at [998, 278] on div "БАНКА ТУТ [URL][DOMAIN_NAME] 5" at bounding box center [889, 281] width 393 height 41
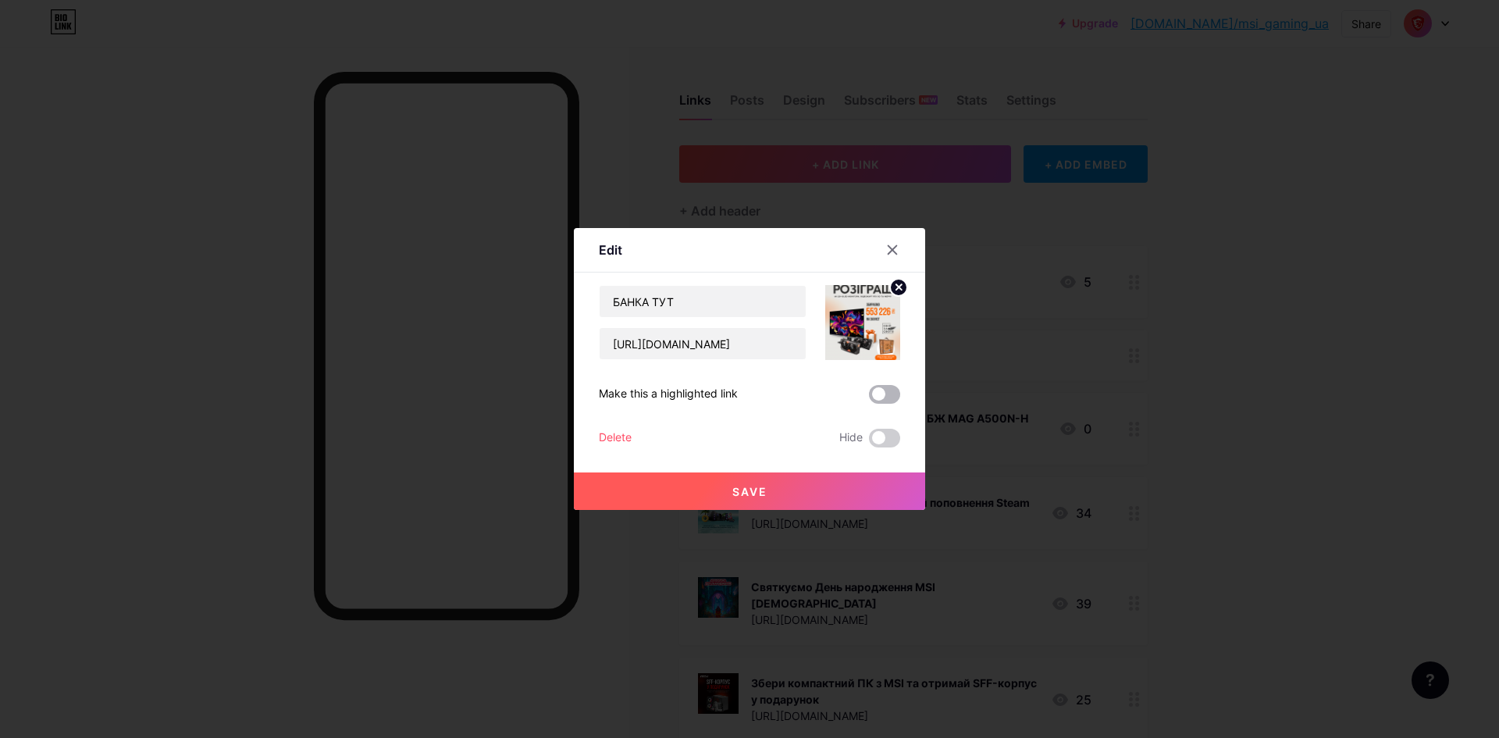
click at [885, 394] on span at bounding box center [884, 394] width 31 height 19
click at [869, 398] on input "checkbox" at bounding box center [869, 398] width 0 height 0
click at [820, 482] on button "Save" at bounding box center [749, 490] width 351 height 37
